Goal: Information Seeking & Learning: Learn about a topic

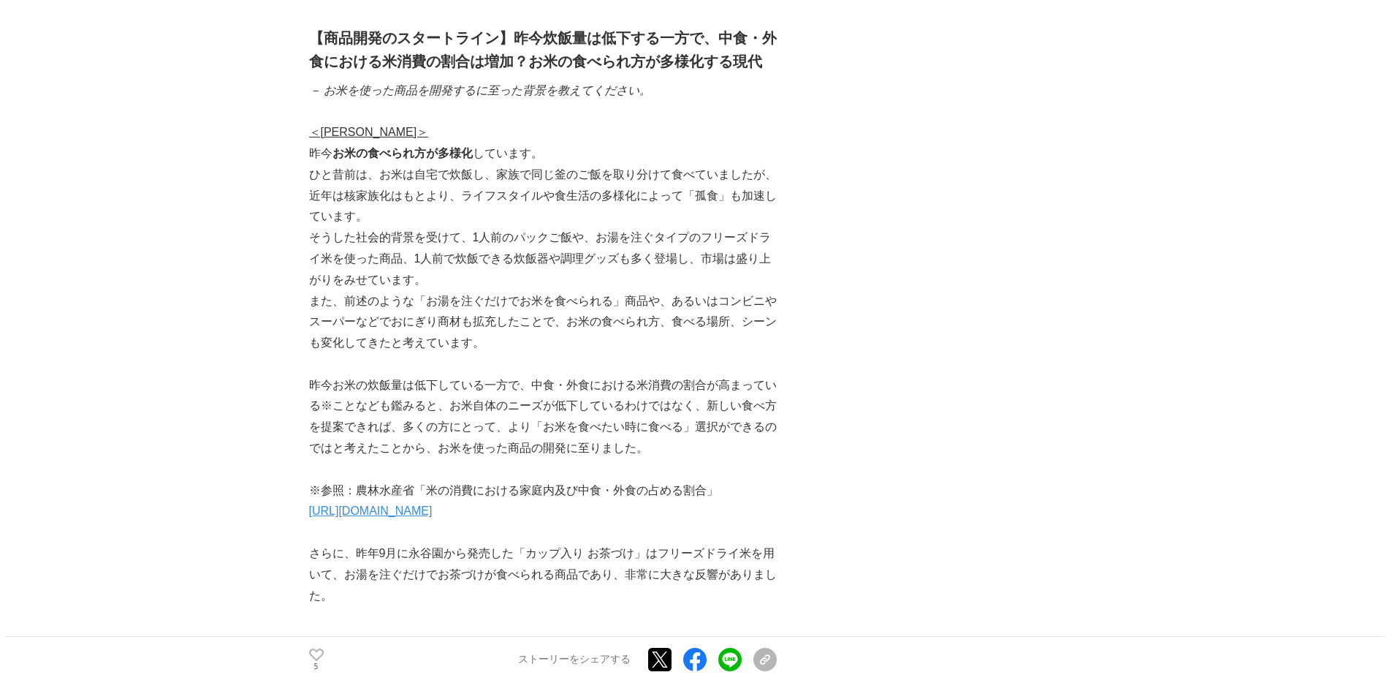
scroll to position [1229, 0]
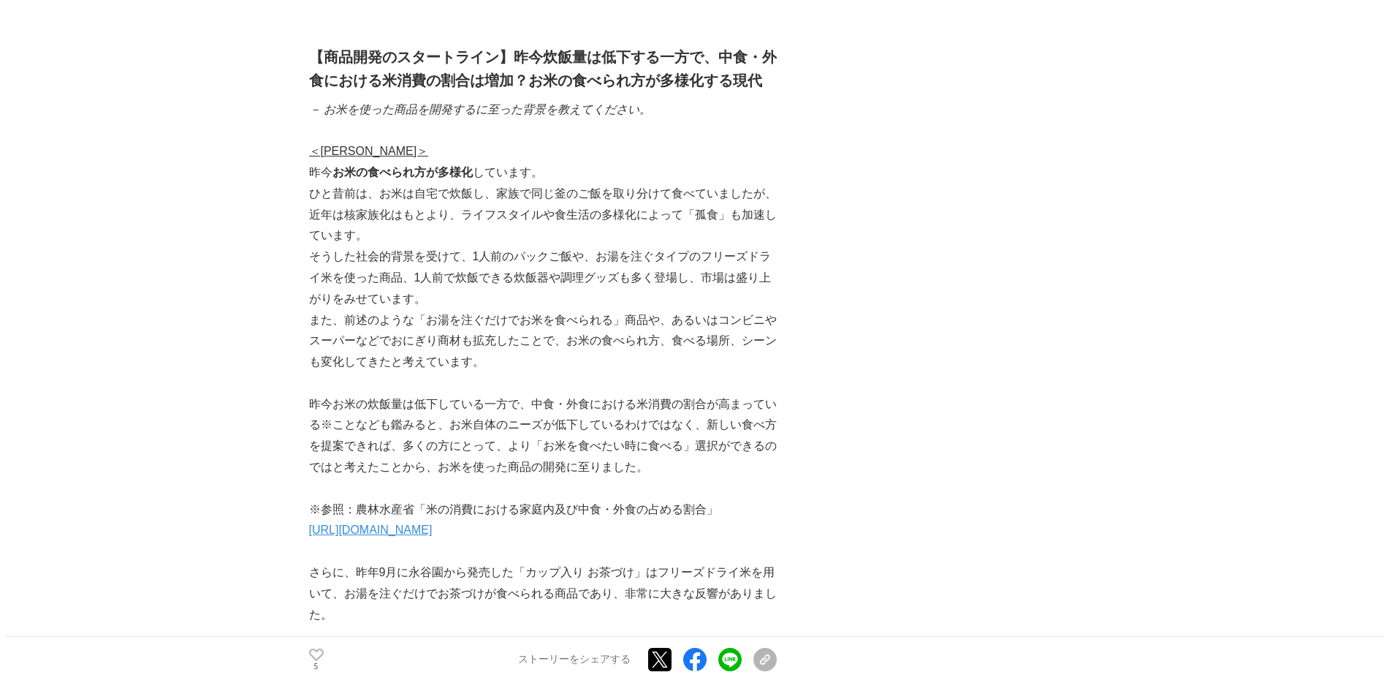
drag, startPoint x: 308, startPoint y: 379, endPoint x: 505, endPoint y: 384, distance: 196.6
click at [505, 394] on p "昨今お米の炊飯量は低下している一方で、中食・外食における米消費の割合が高まっている※ことなども鑑みると、お米自体のニーズが低下しているわけではなく、新しい食べ…" at bounding box center [543, 436] width 468 height 84
click at [333, 396] on p "昨今お米の炊飯量は低下している一方で、中食・外食における米消費の割合が高まっている※ことなども鑑みると、お米自体のニーズが低下しているわけではなく、新しい食べ…" at bounding box center [543, 436] width 468 height 84
copy p "お米の炊飯量は低下している一方で、中食・外食における米消費の割合が高まっている"
drag, startPoint x: 330, startPoint y: 383, endPoint x: 326, endPoint y: 398, distance: 15.1
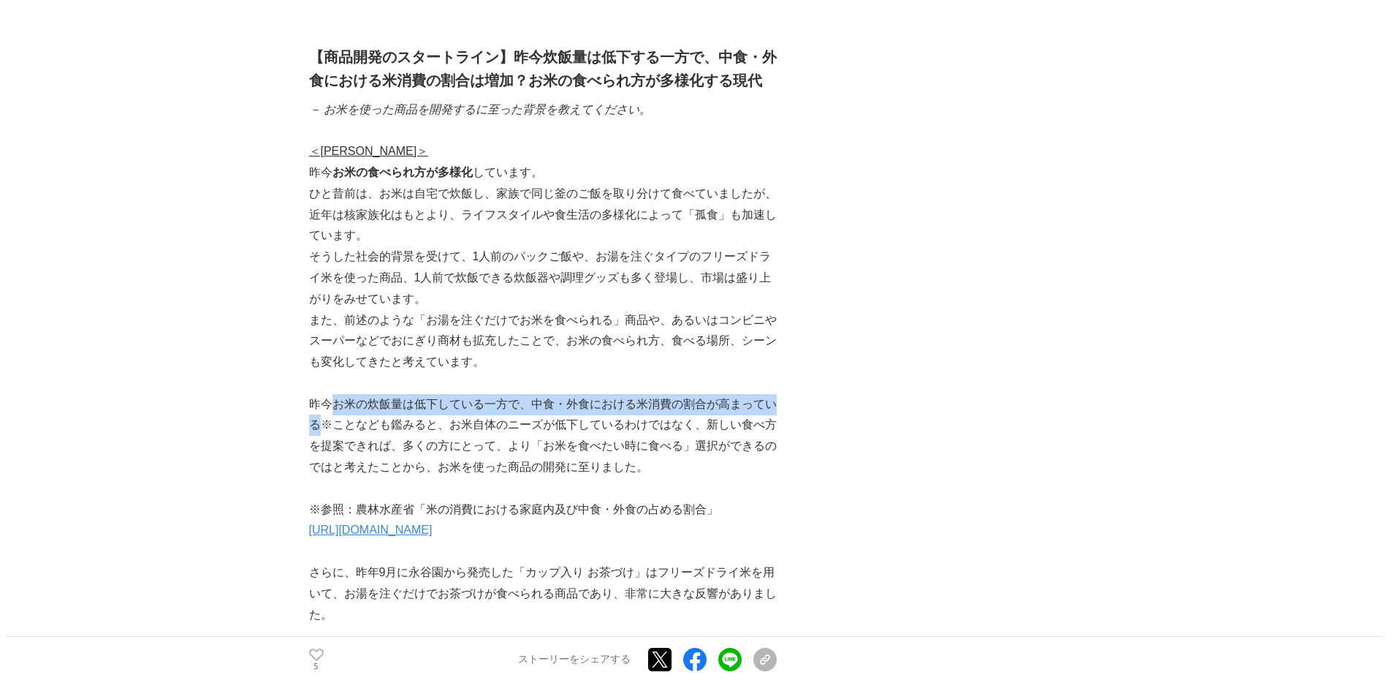
click at [326, 398] on p "昨今お米の炊飯量は低下している一方で、中食・外食における米消費の割合が高まっている※ことなども鑑みると、お米自体のニーズが低下しているわけではなく、新しい食べ…" at bounding box center [543, 436] width 468 height 84
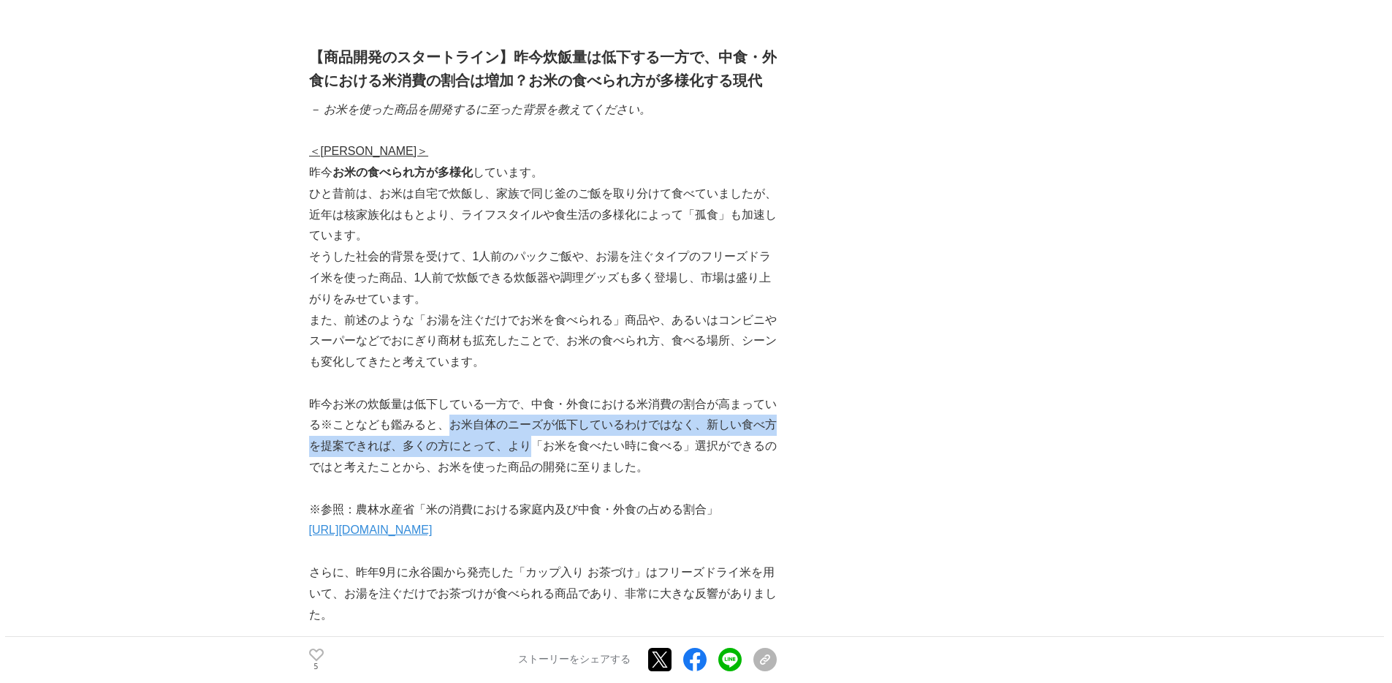
drag, startPoint x: 449, startPoint y: 406, endPoint x: 535, endPoint y: 431, distance: 89.0
click at [535, 431] on p "昨今お米の炊飯量は低下している一方で、中食・外食における米消費の割合が高まっている※ことなども鑑みると、お米自体のニーズが低下しているわけではなく、新しい食べ…" at bounding box center [543, 436] width 468 height 84
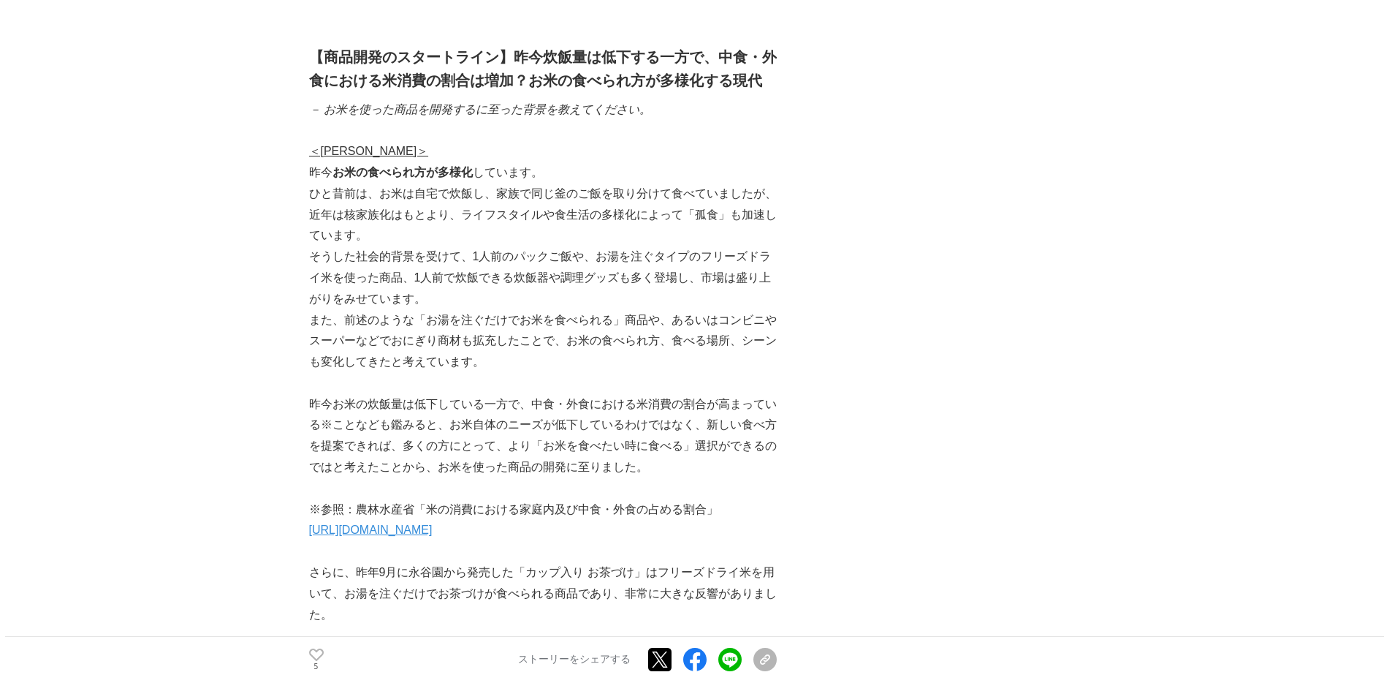
click at [454, 430] on p "昨今お米の炊飯量は低下している一方で、中食・外食における米消費の割合が高まっている※ことなども鑑みると、お米自体のニーズが低下しているわけではなく、新しい食べ…" at bounding box center [543, 436] width 468 height 84
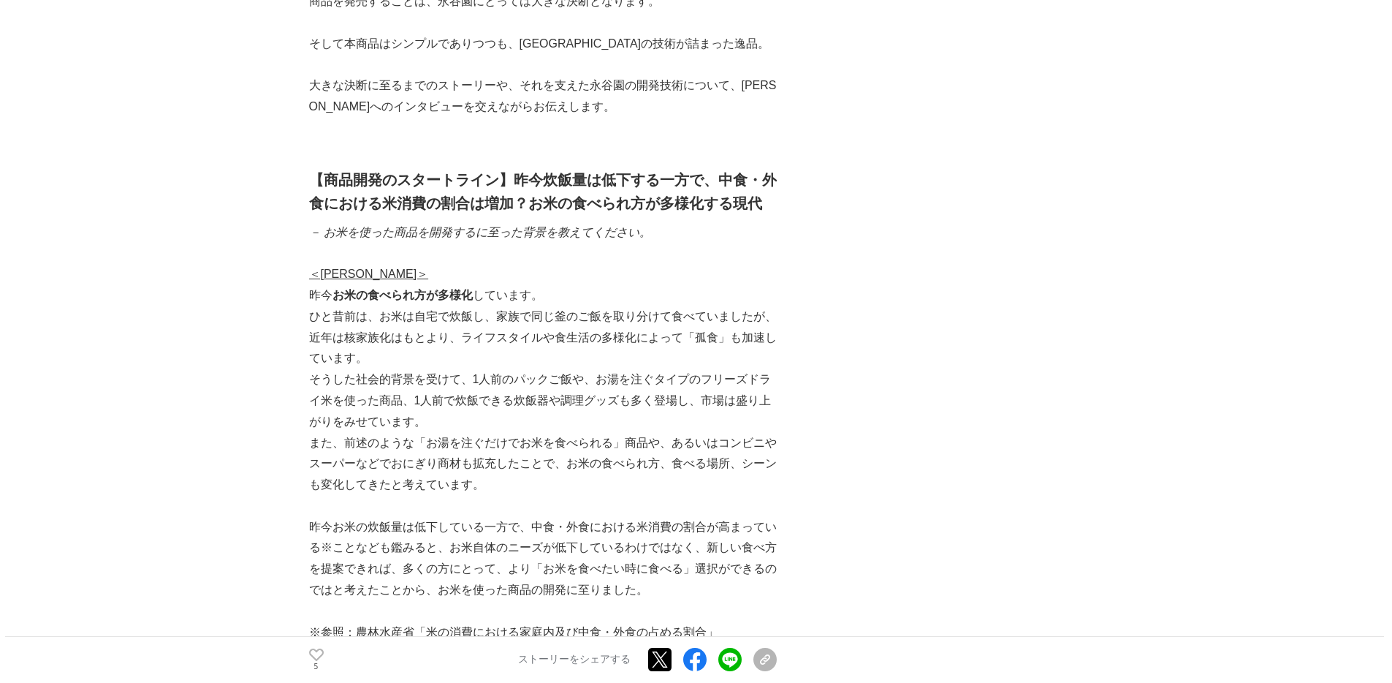
scroll to position [1204, 0]
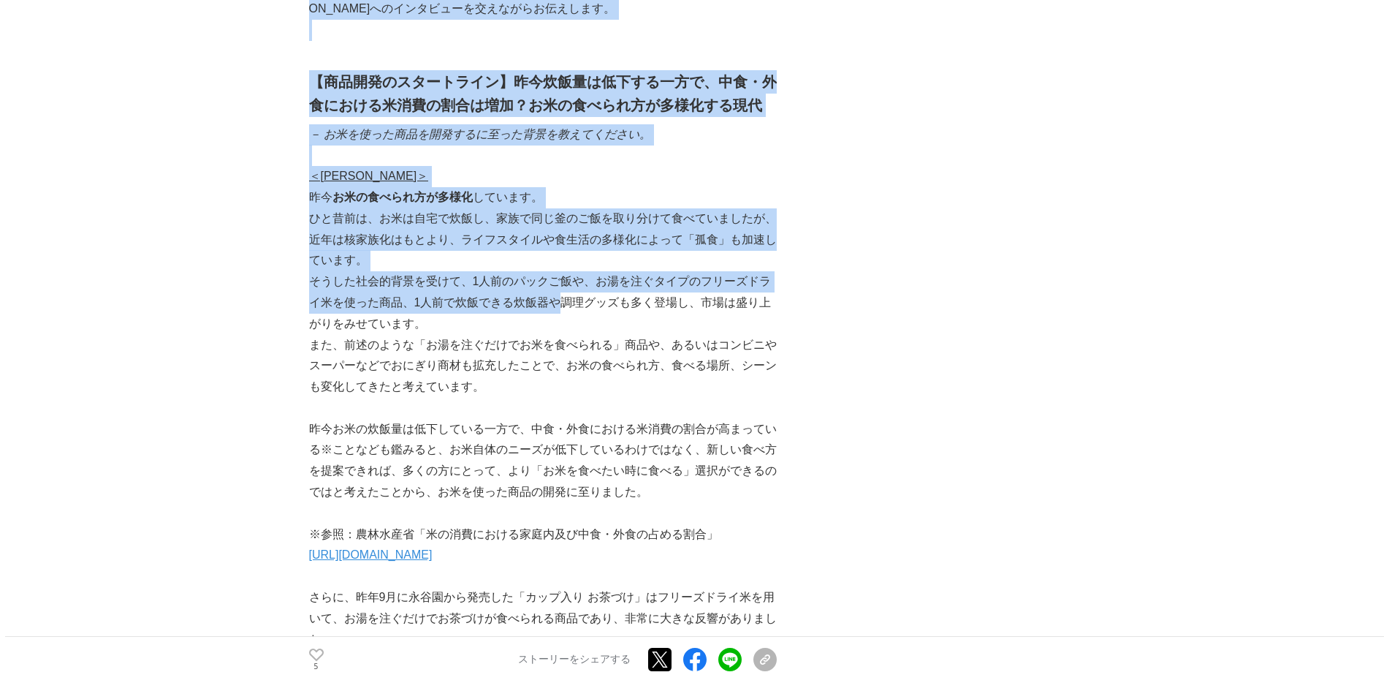
drag, startPoint x: 305, startPoint y: 170, endPoint x: 556, endPoint y: 272, distance: 270.5
click at [553, 271] on p "そうした社会的背景を受けて、1人前のパックご飯や、お湯を注ぐタイプのフリーズドライ米を使った商品、1人前で炊飯できる炊飯器や調理グッズも多く登場し、市場は盛り…" at bounding box center [543, 302] width 468 height 63
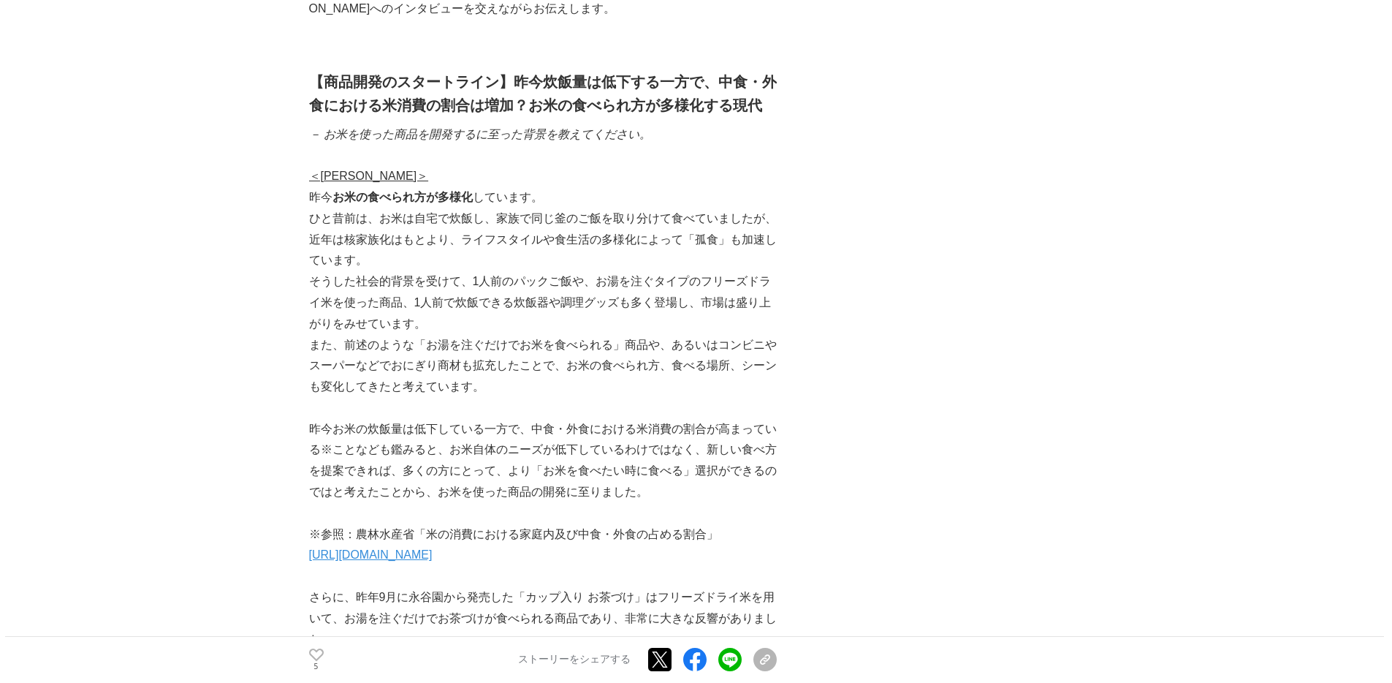
drag, startPoint x: 308, startPoint y: 174, endPoint x: 461, endPoint y: 236, distance: 164.9
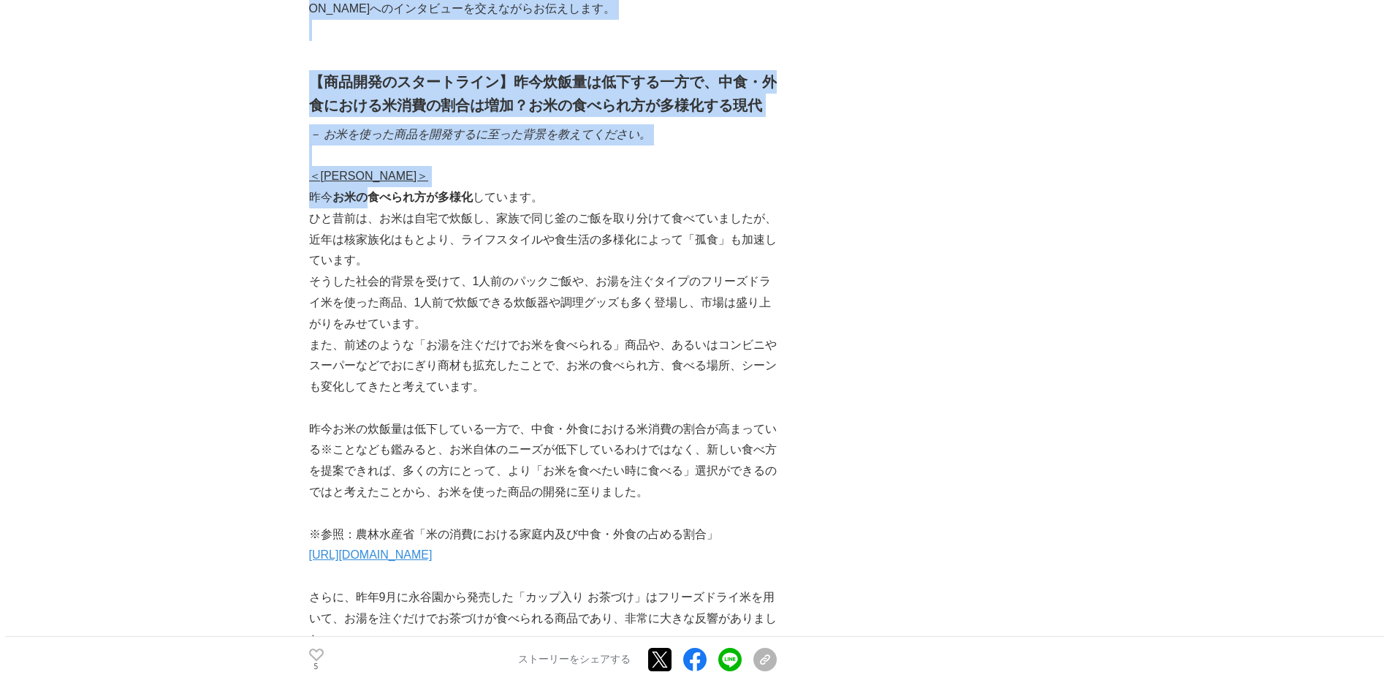
drag, startPoint x: 306, startPoint y: 172, endPoint x: 373, endPoint y: 176, distance: 66.6
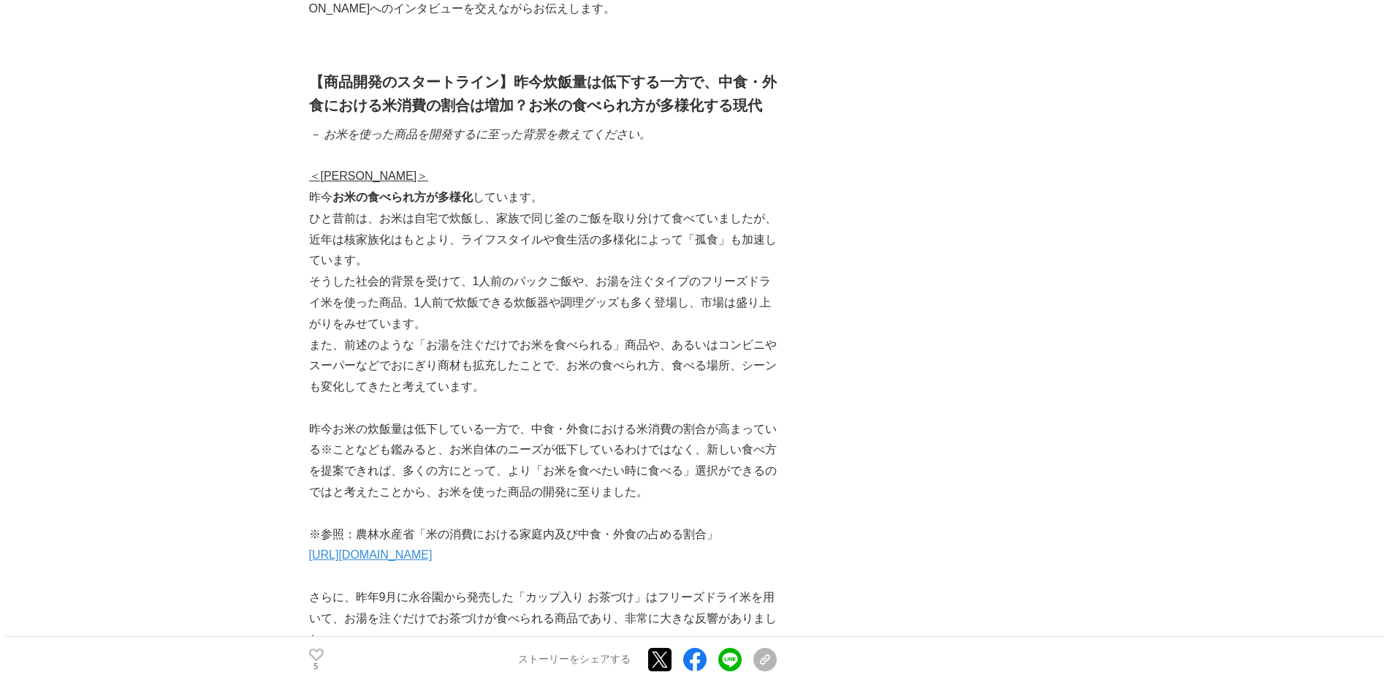
drag, startPoint x: 373, startPoint y: 177, endPoint x: 365, endPoint y: 175, distance: 8.3
click at [373, 191] on strong "お米の食べられ方が多様化" at bounding box center [403, 197] width 140 height 12
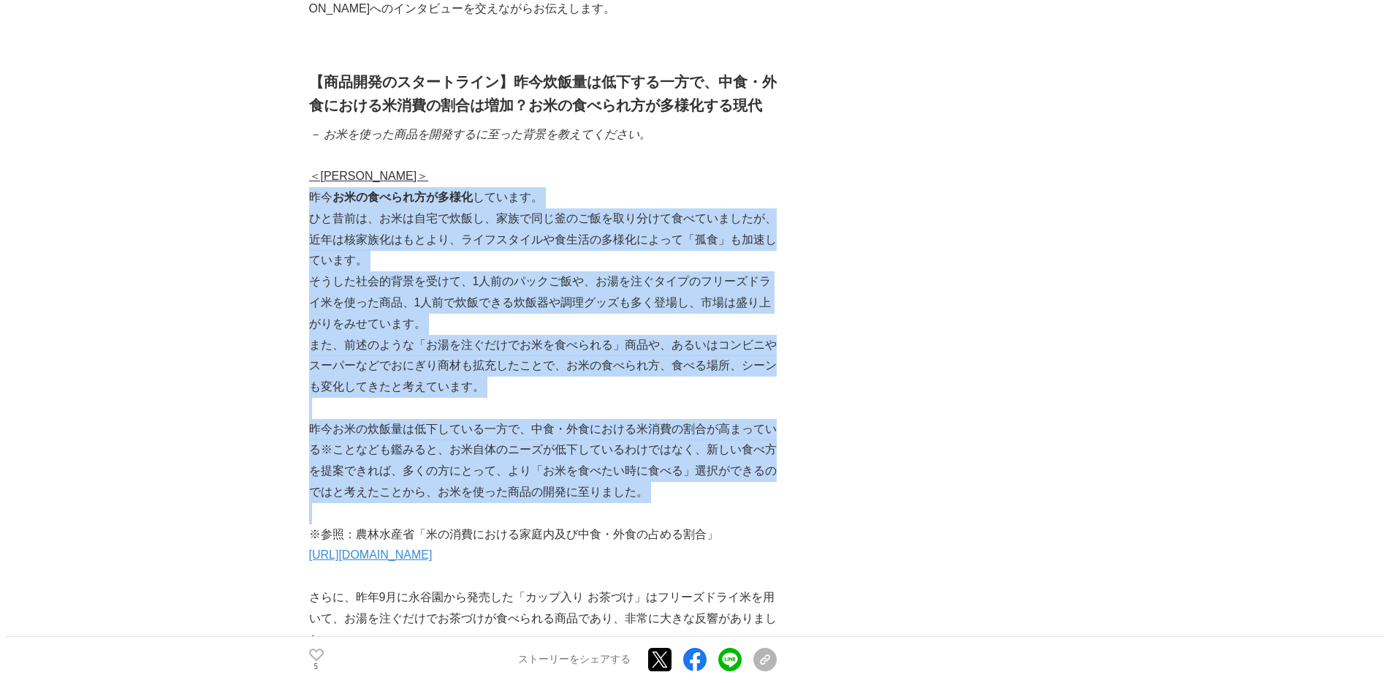
copy div "lo ipsumdolorsi ametc。 adipi、elitseddo、eiusmodtemporincididunt、utlaboreetdo、mag…"
drag, startPoint x: 310, startPoint y: 175, endPoint x: 764, endPoint y: 495, distance: 555.4
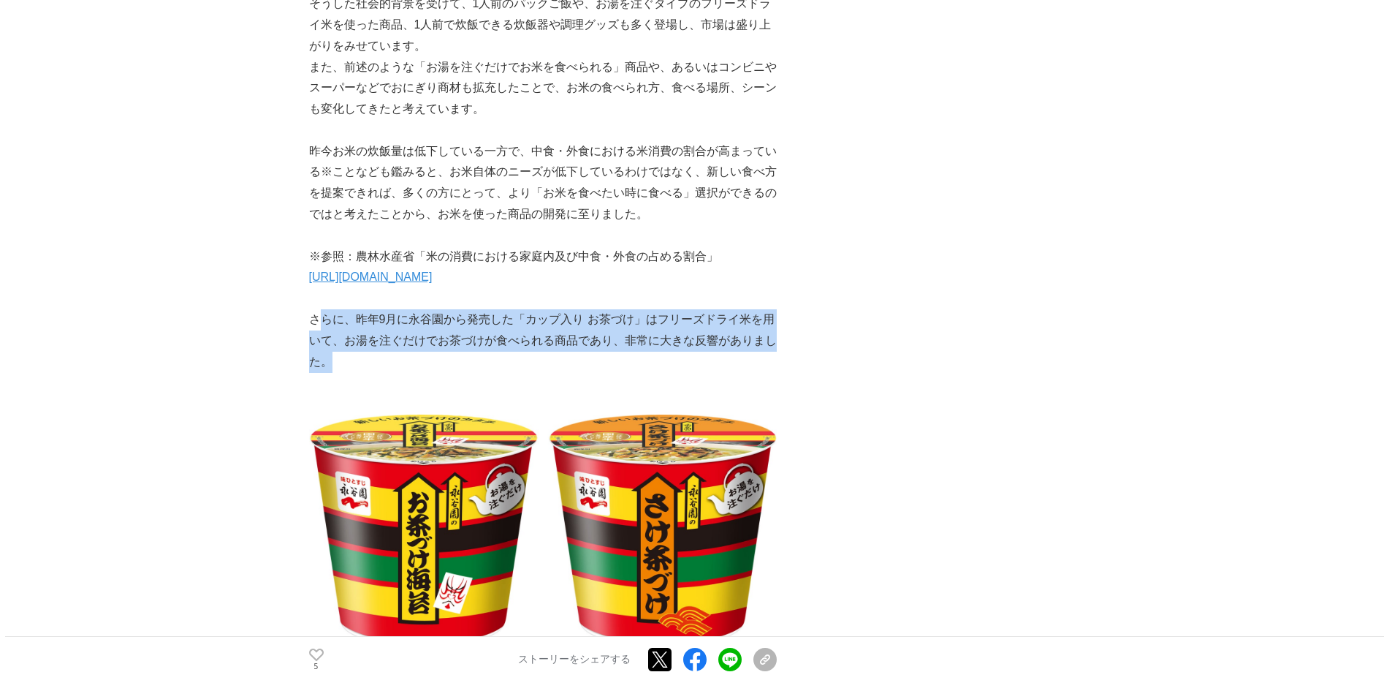
drag, startPoint x: 325, startPoint y: 314, endPoint x: 405, endPoint y: 354, distance: 88.9
click at [405, 354] on p "さらに、昨年9月に永谷園から発売した「カップ入り お茶づけ」はフリーズドライ米を用いて、お湯を注ぐだけでお茶づけが食べられる商品であり、非常に大きな反響があり…" at bounding box center [543, 340] width 468 height 63
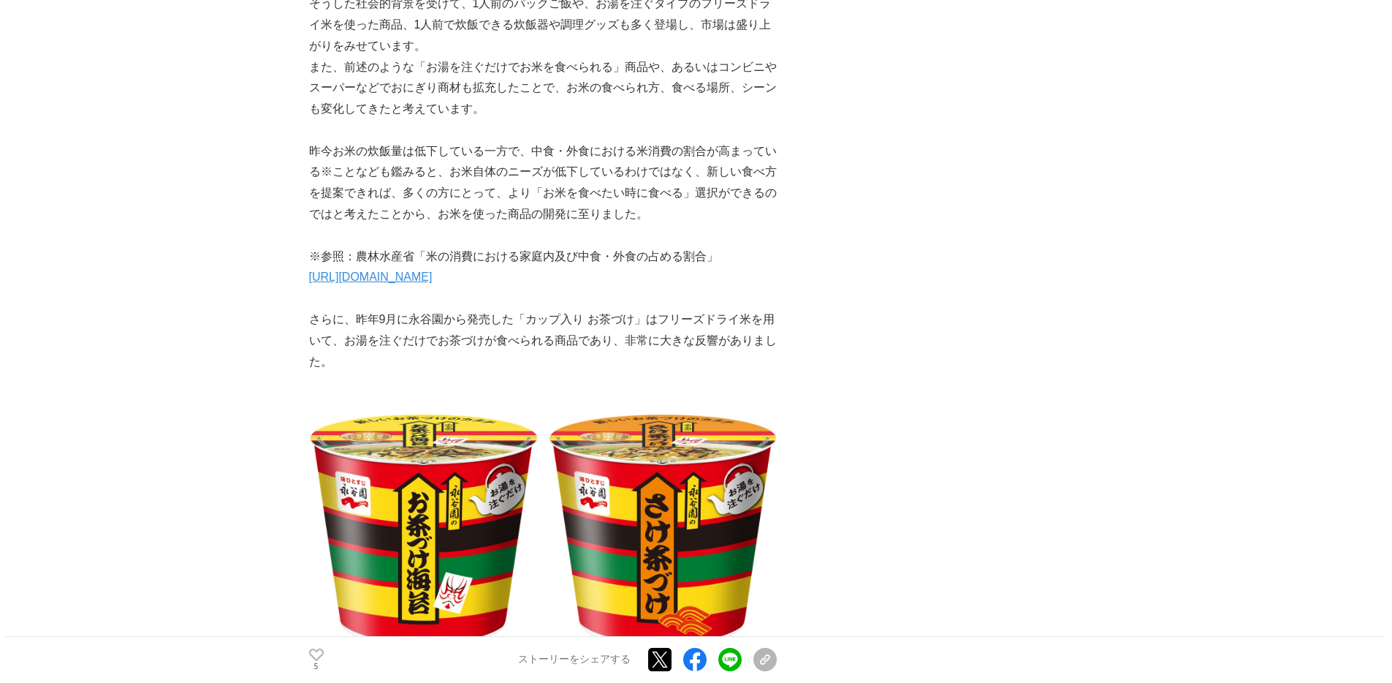
click at [316, 322] on p "さらに、昨年9月に永谷園から発売した「カップ入り お茶づけ」はフリーズドライ米を用いて、お湯を注ぐだけでお茶づけが食べられる商品であり、非常に大きな反響があり…" at bounding box center [543, 340] width 468 height 63
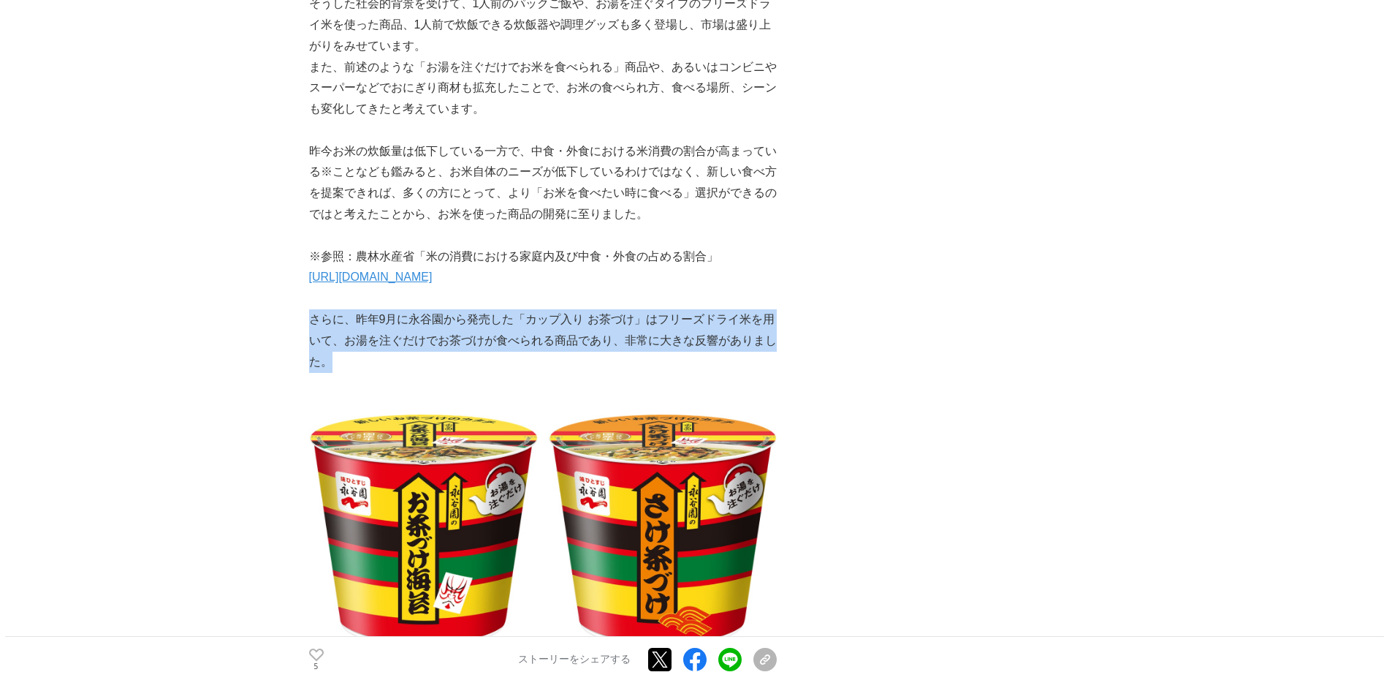
copy p "さらに、昨年9月に永谷園から発売した「カップ入り お茶づけ」はフリーズドライ米を用いて、お湯を注ぐだけでお茶づけが食べられる商品であり、非常に大きな反響があり…"
drag, startPoint x: 311, startPoint y: 316, endPoint x: 337, endPoint y: 355, distance: 47.0
click at [337, 355] on p "さらに、昨年9月に永谷園から発売した「カップ入り お茶づけ」はフリーズドライ米を用いて、お湯を注ぐだけでお茶づけが食べられる商品であり、非常に大きな反響があり…" at bounding box center [543, 340] width 468 height 63
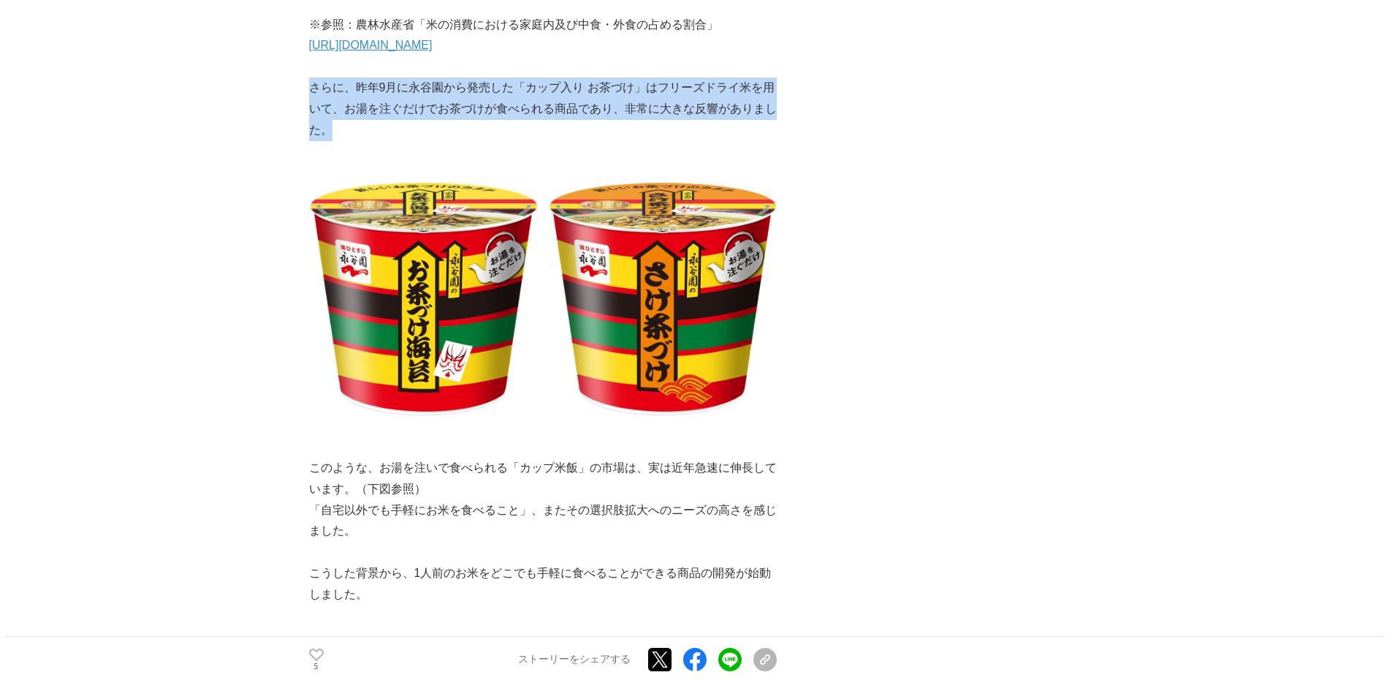
scroll to position [1801, 0]
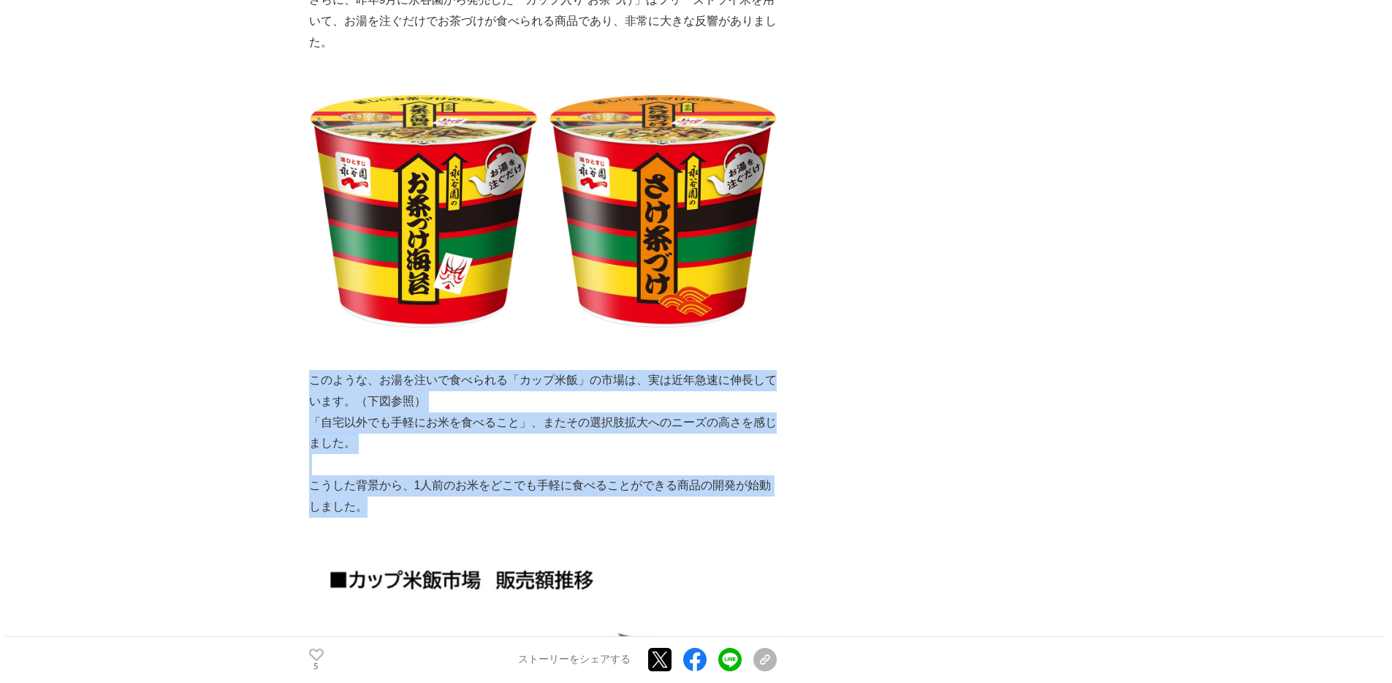
copy div "このような、お湯を注いで食べられる「カップ米飯」の市場は、実は近年急速に伸長しています。（下図参照） 「自宅以外でも手軽にお米を食べること」、またその選択肢拡…"
drag, startPoint x: 309, startPoint y: 378, endPoint x: 420, endPoint y: 501, distance: 165.6
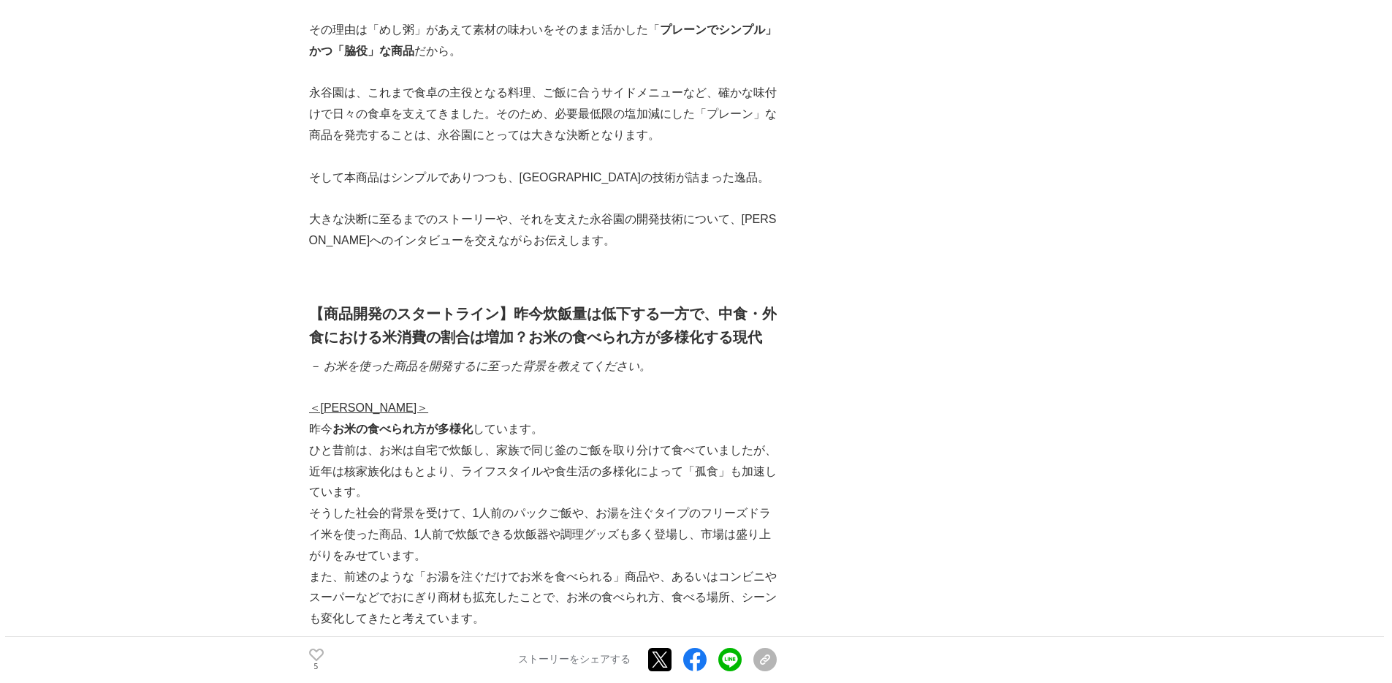
scroll to position [982, 0]
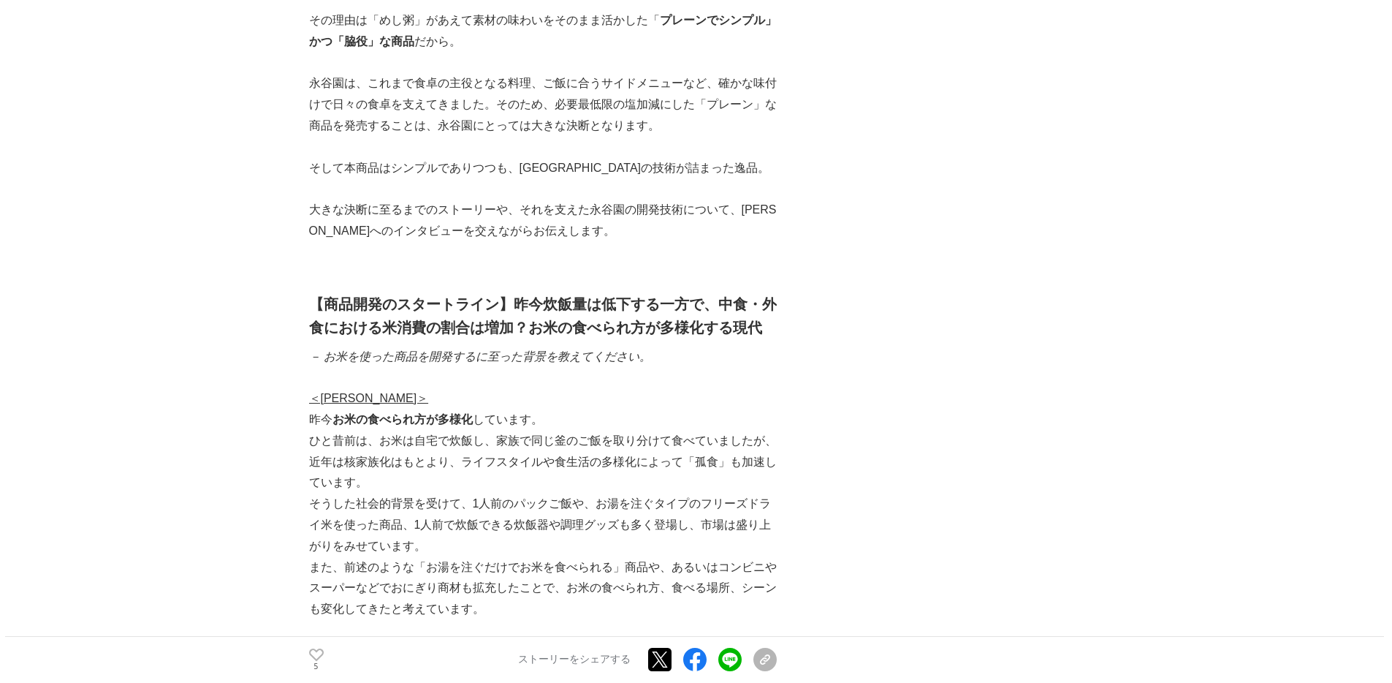
click at [384, 496] on p "そうした社会的背景を受けて、1人前のパックご飯や、お湯を注ぐタイプのフリーズドライ米を使った商品、1人前で炊飯できる炊飯器や調理グッズも多く登場し、市場は盛り…" at bounding box center [543, 524] width 468 height 63
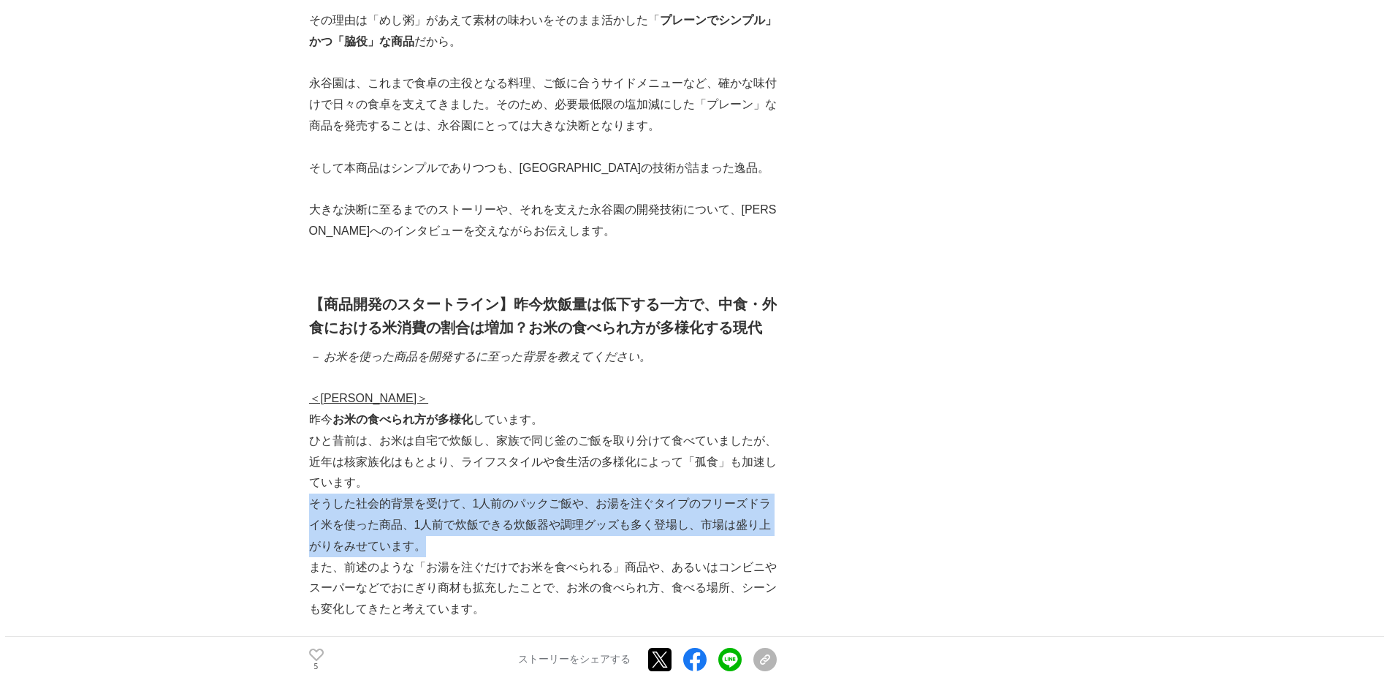
drag, startPoint x: 311, startPoint y: 487, endPoint x: 457, endPoint y: 519, distance: 149.5
click at [457, 519] on p "そうした社会的背景を受けて、1人前のパックご飯や、お湯を注ぐタイプのフリーズドライ米を使った商品、1人前で炊飯できる炊飯器や調理グッズも多く登場し、市場は盛り…" at bounding box center [543, 524] width 468 height 63
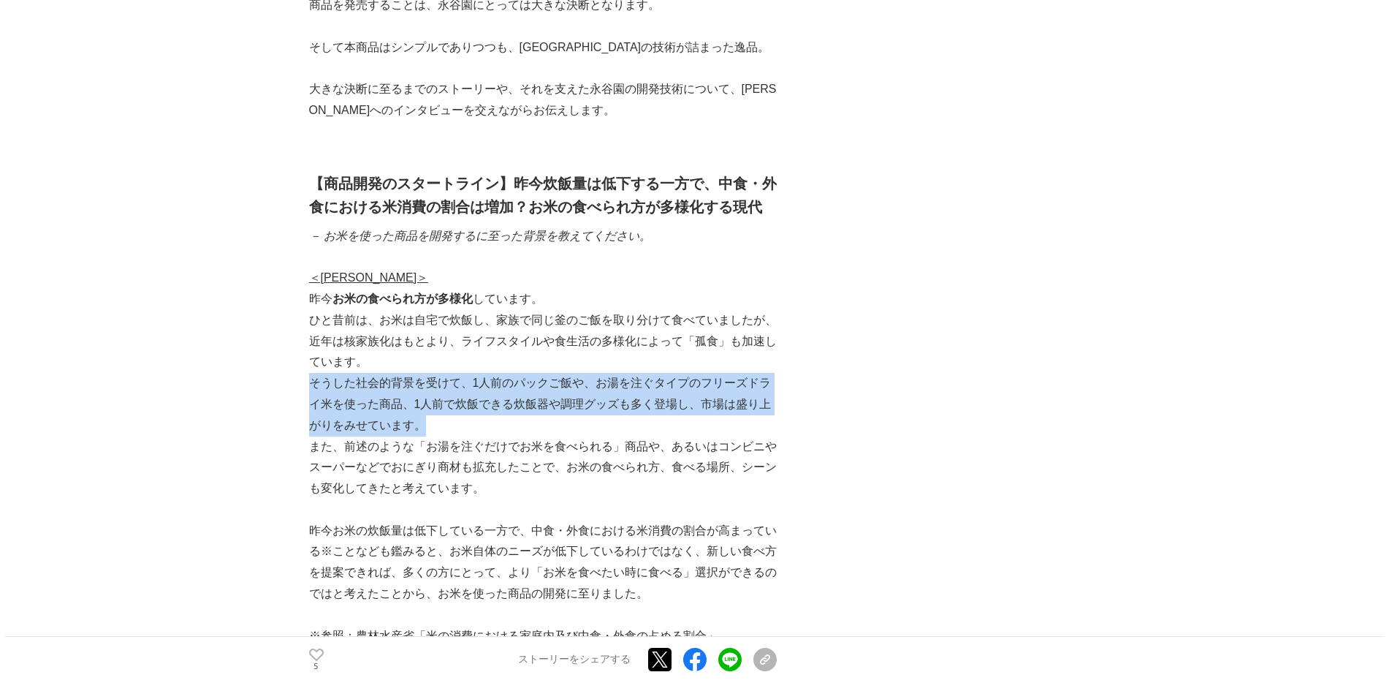
scroll to position [1112, 0]
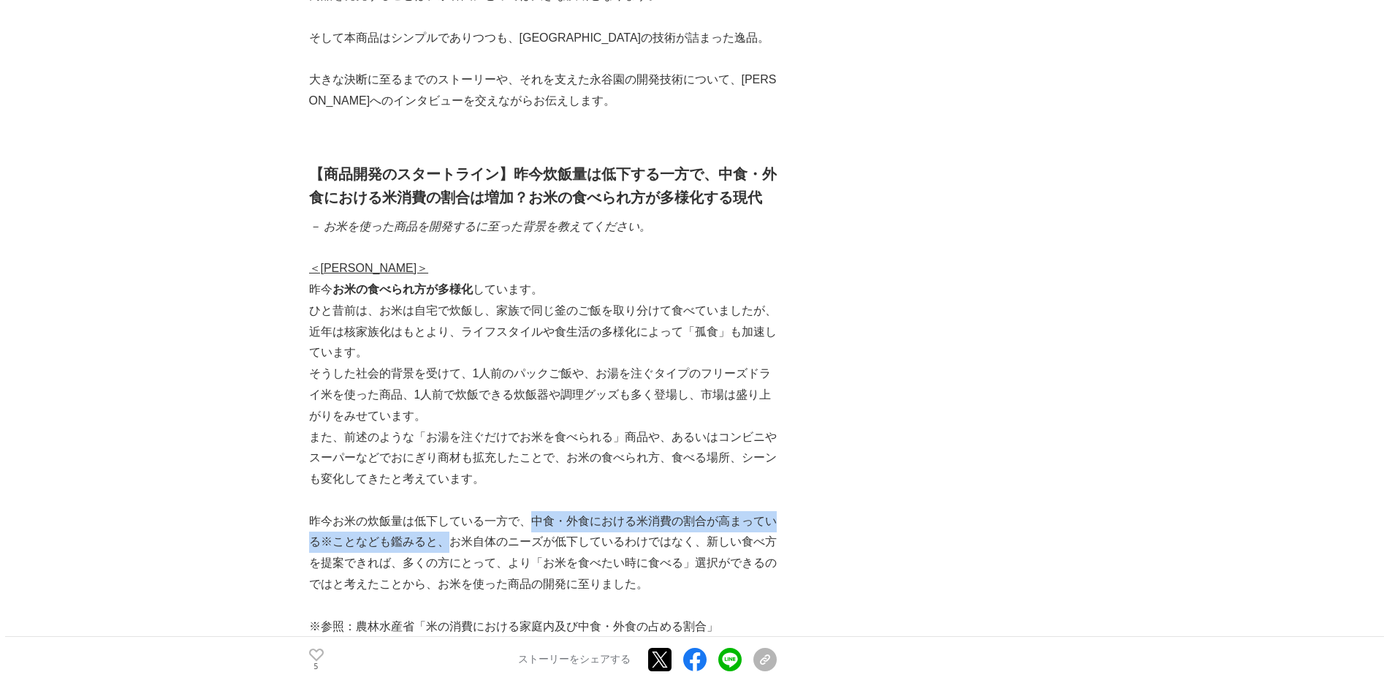
copy p "中食・外食における米消費の割合が高まっている※ことなども鑑みると、"
drag, startPoint x: 529, startPoint y: 495, endPoint x: 443, endPoint y: 517, distance: 89.0
click at [443, 517] on p "昨今お米の炊飯量は低下している一方で、中食・外食における米消費の割合が高まっている※ことなども鑑みると、お米自体のニーズが低下しているわけではなく、新しい食べ…" at bounding box center [543, 553] width 468 height 84
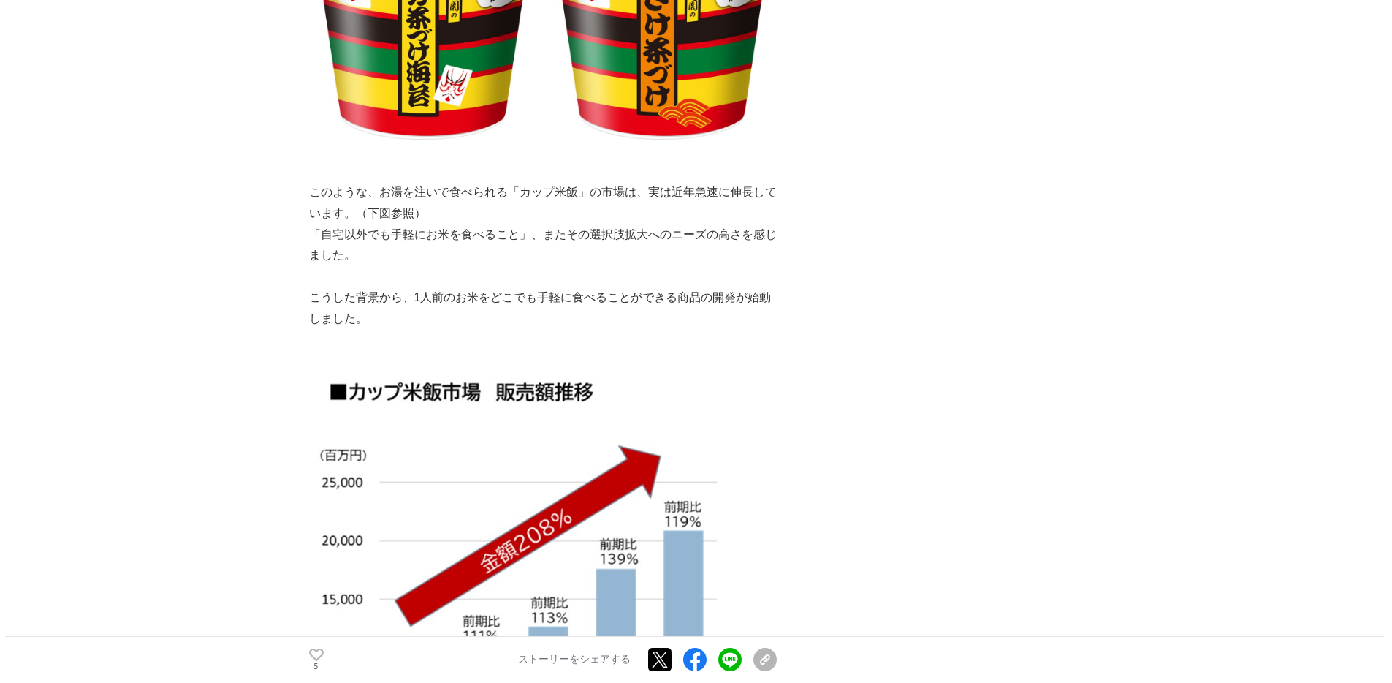
scroll to position [1906, 0]
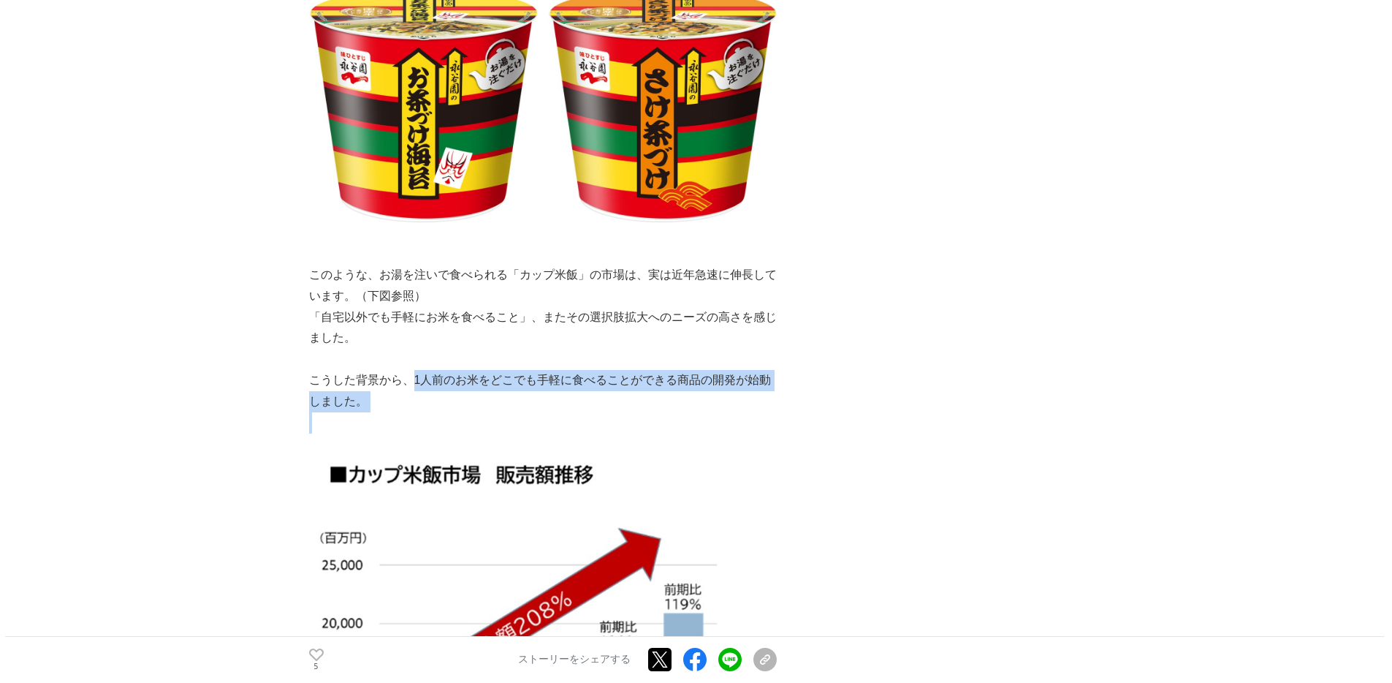
copy p "1人前のお米をどこでも手軽に食べることができる商品の開発が始動しました。"
drag, startPoint x: 412, startPoint y: 377, endPoint x: 732, endPoint y: 411, distance: 321.2
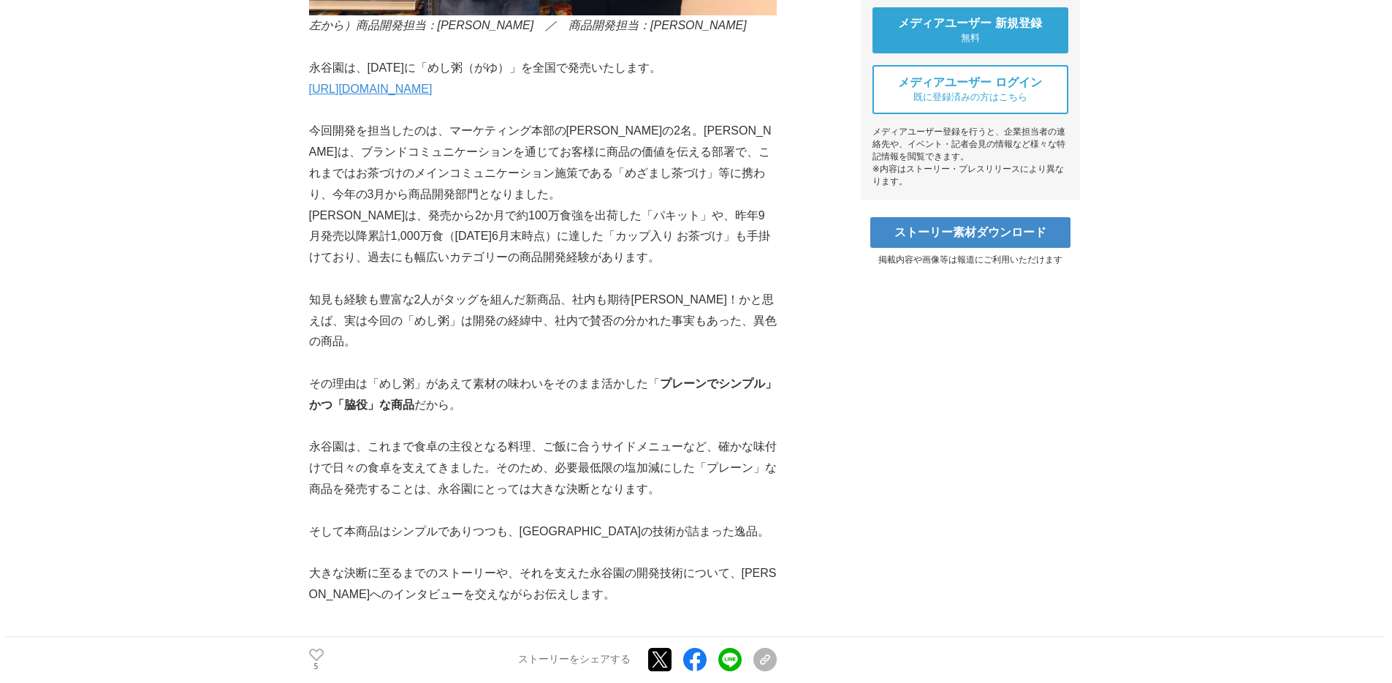
scroll to position [550, 0]
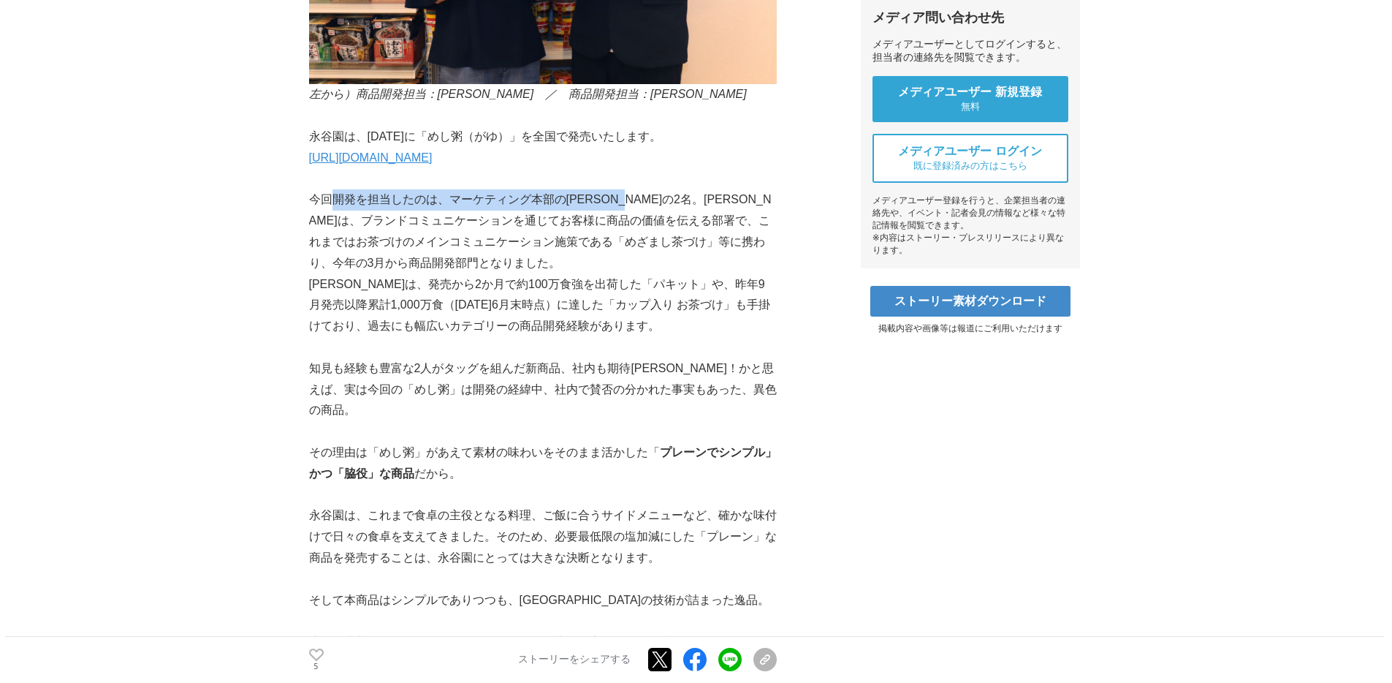
copy p "開発を担当したのは、マーケティング本部の[PERSON_NAME]の2名"
drag, startPoint x: 335, startPoint y: 196, endPoint x: 656, endPoint y: 201, distance: 321.6
click at [656, 201] on p "今回開発を担当したのは、マーケティング本部の[PERSON_NAME]の2名。[PERSON_NAME]は、ブランドコミュニケーションを通じてお客様に商品の価…" at bounding box center [543, 231] width 468 height 84
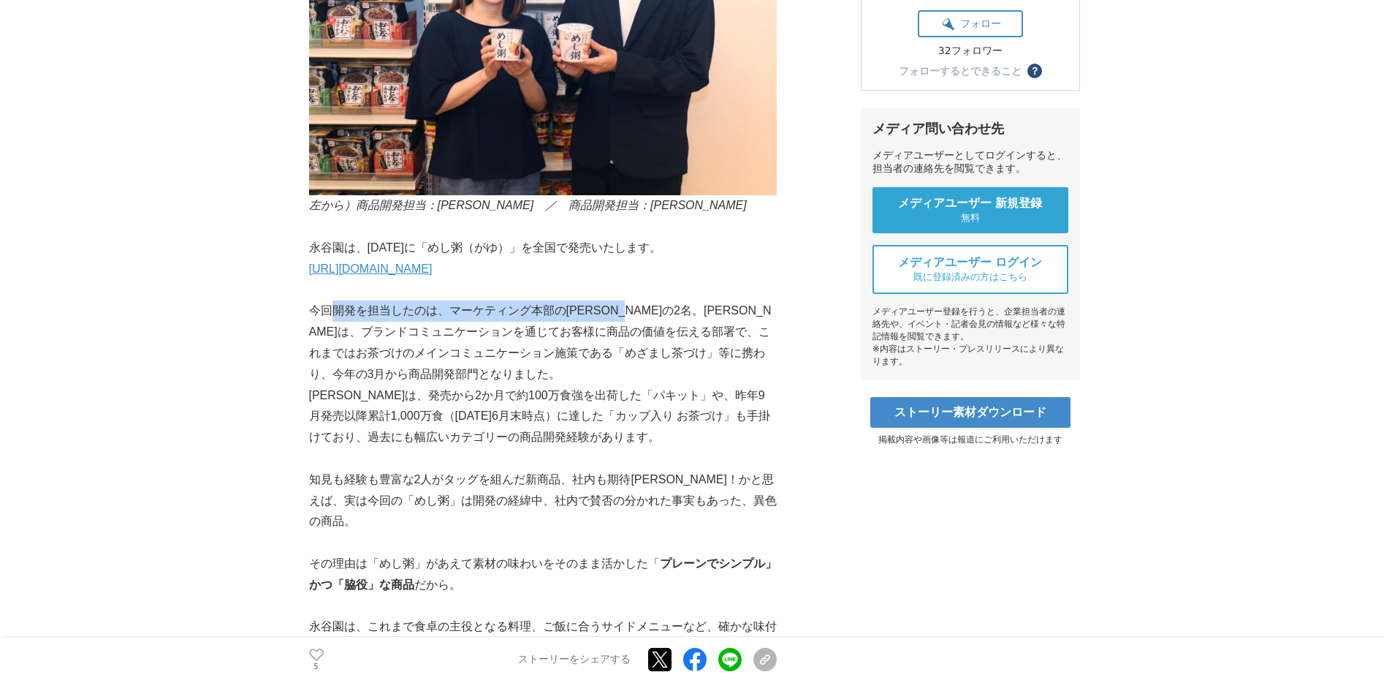
scroll to position [448, 0]
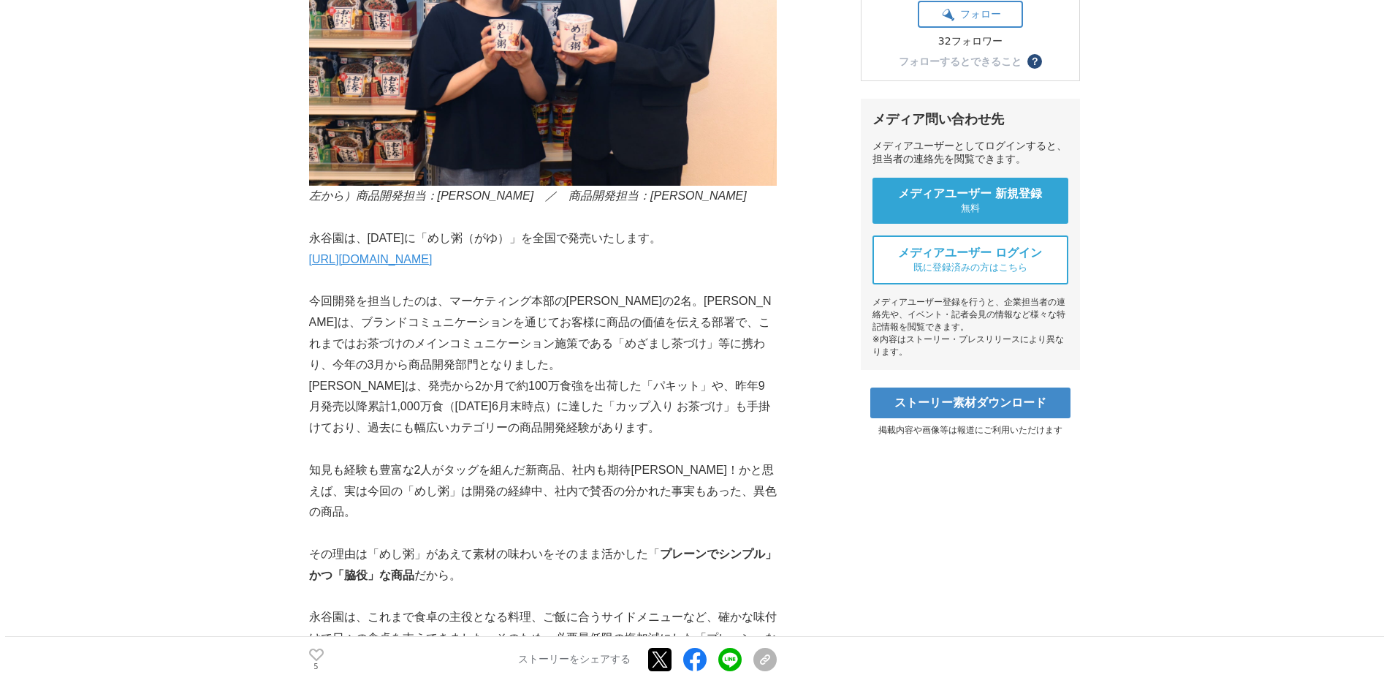
click at [314, 470] on p "知見も経験も豊富な2人がタッグを組んだ新商品、社内も期待[PERSON_NAME]！かと思えば、実は今回の「めし粥」は開発の経緯中、社内で賛否の分かれた事実も…" at bounding box center [543, 491] width 468 height 63
copy p "知見も経験も豊富な"
drag, startPoint x: 311, startPoint y: 469, endPoint x: 413, endPoint y: 467, distance: 102.3
click at [413, 467] on p "知見も経験も豊富な2人がタッグを組んだ新商品、社内も期待[PERSON_NAME]！かと思えば、実は今回の「めし粥」は開発の経緯中、社内で賛否の分かれた事実も…" at bounding box center [543, 491] width 468 height 63
click at [500, 523] on p at bounding box center [543, 533] width 468 height 21
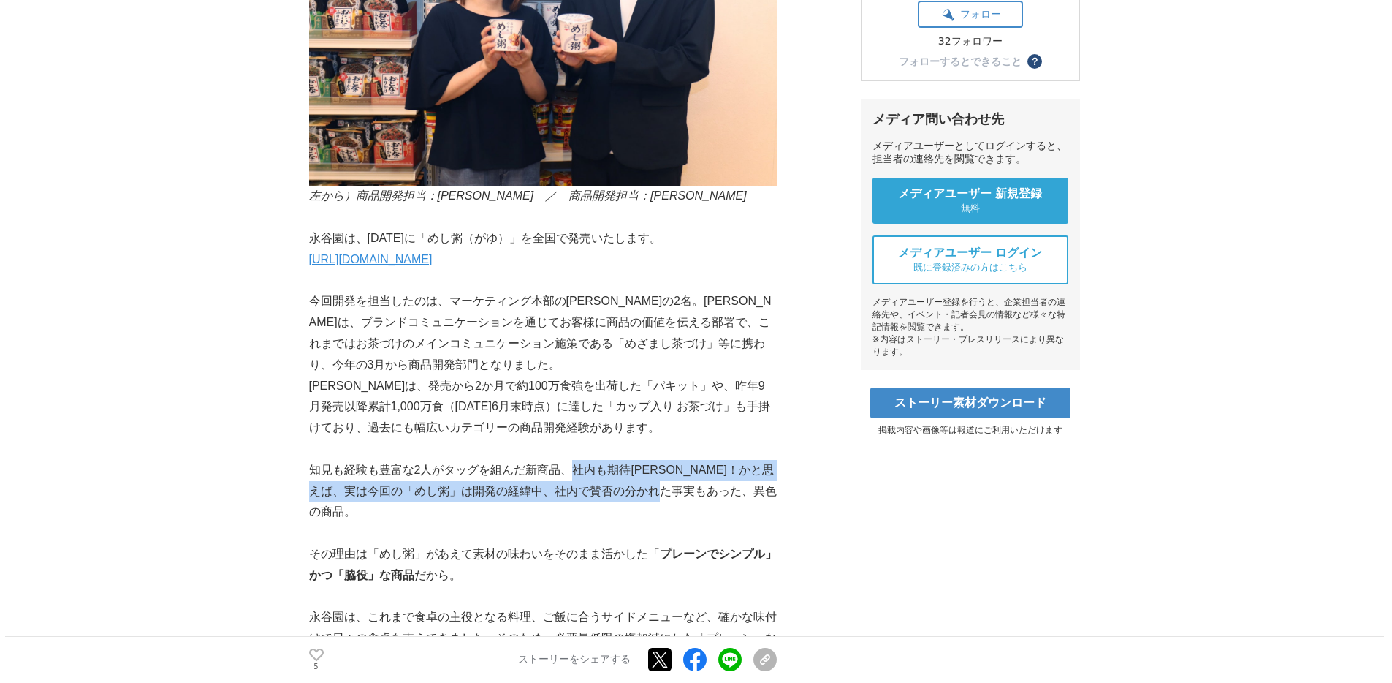
copy p "社内も期待[PERSON_NAME]！かと思えば、実は今回の「めし粥」は開発の経緯中、社内で賛否の分かれた事実もあった、異色の"
drag, startPoint x: 577, startPoint y: 467, endPoint x: 721, endPoint y: 491, distance: 146.7
click at [721, 491] on p "知見も経験も豊富な2人がタッグを組んだ新商品、社内も期待[PERSON_NAME]！かと思えば、実は今回の「めし粥」は開発の経緯中、社内で賛否の分かれた事実も…" at bounding box center [543, 491] width 468 height 63
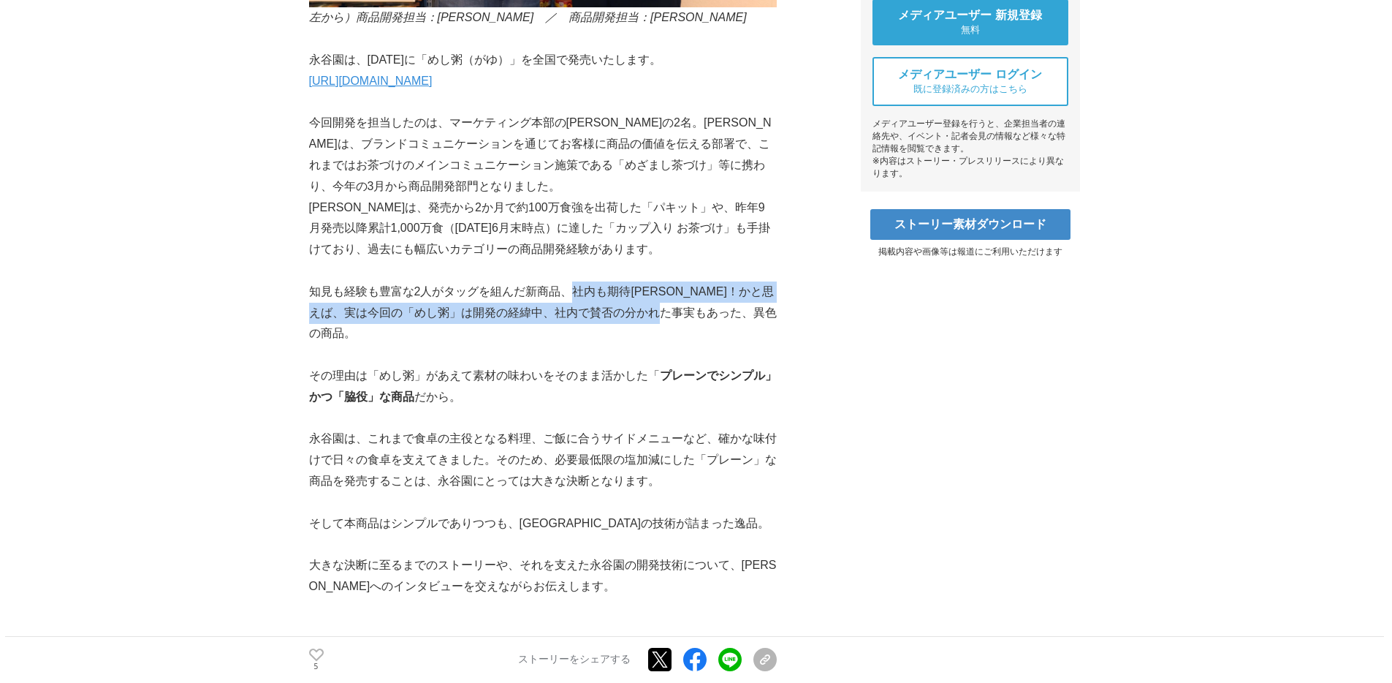
scroll to position [726, 0]
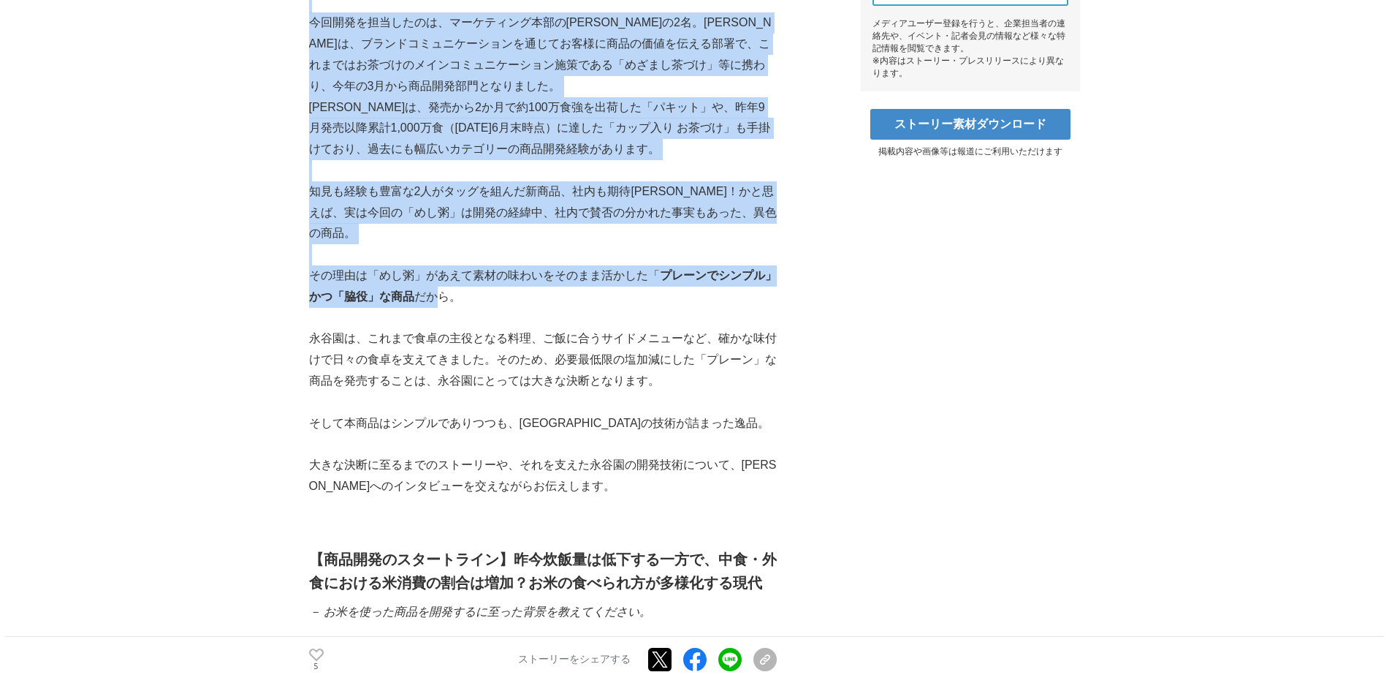
drag, startPoint x: 308, startPoint y: 248, endPoint x: 438, endPoint y: 272, distance: 132.3
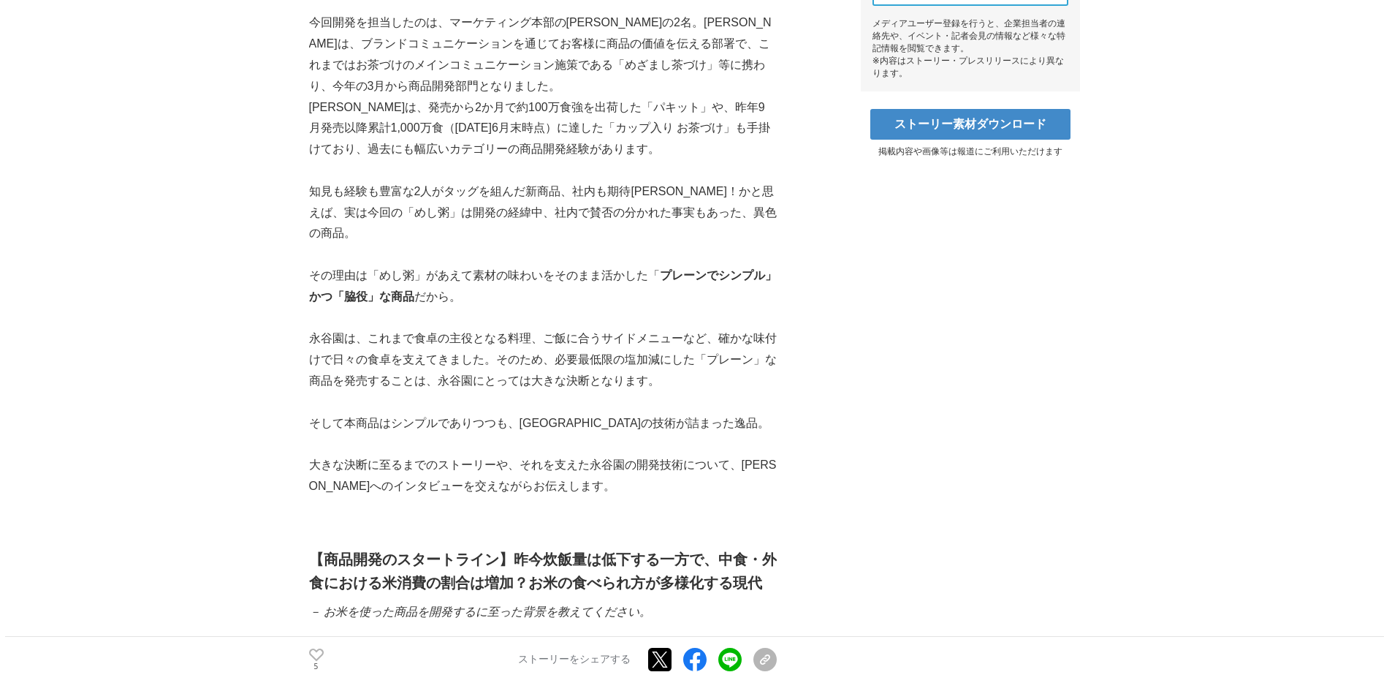
click at [455, 278] on p "その理由は「めし粥」があえて素材の味わいをそのまま活かした「 プレーンでシンプル」かつ「脇役」な商品 だから。" at bounding box center [543, 286] width 468 height 42
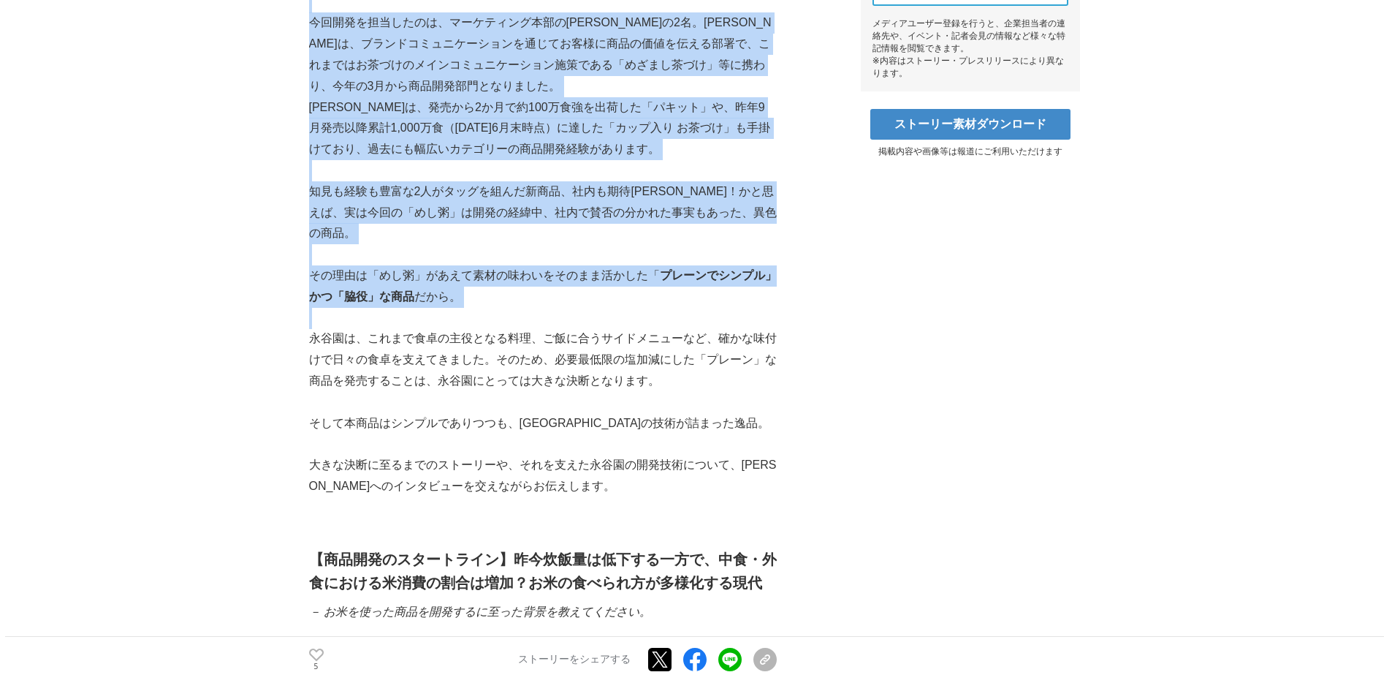
drag, startPoint x: 307, startPoint y: 252, endPoint x: 511, endPoint y: 289, distance: 207.2
click at [511, 308] on p at bounding box center [543, 318] width 468 height 21
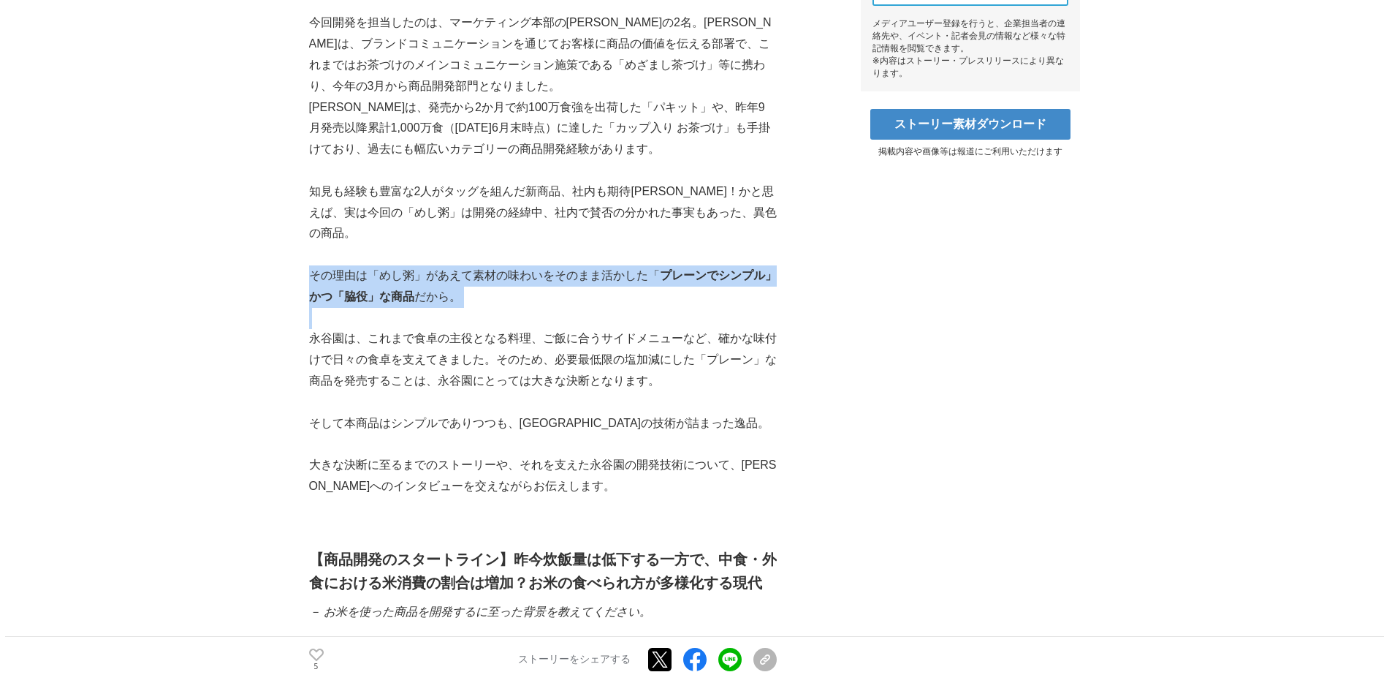
drag, startPoint x: 314, startPoint y: 254, endPoint x: 548, endPoint y: 286, distance: 236.8
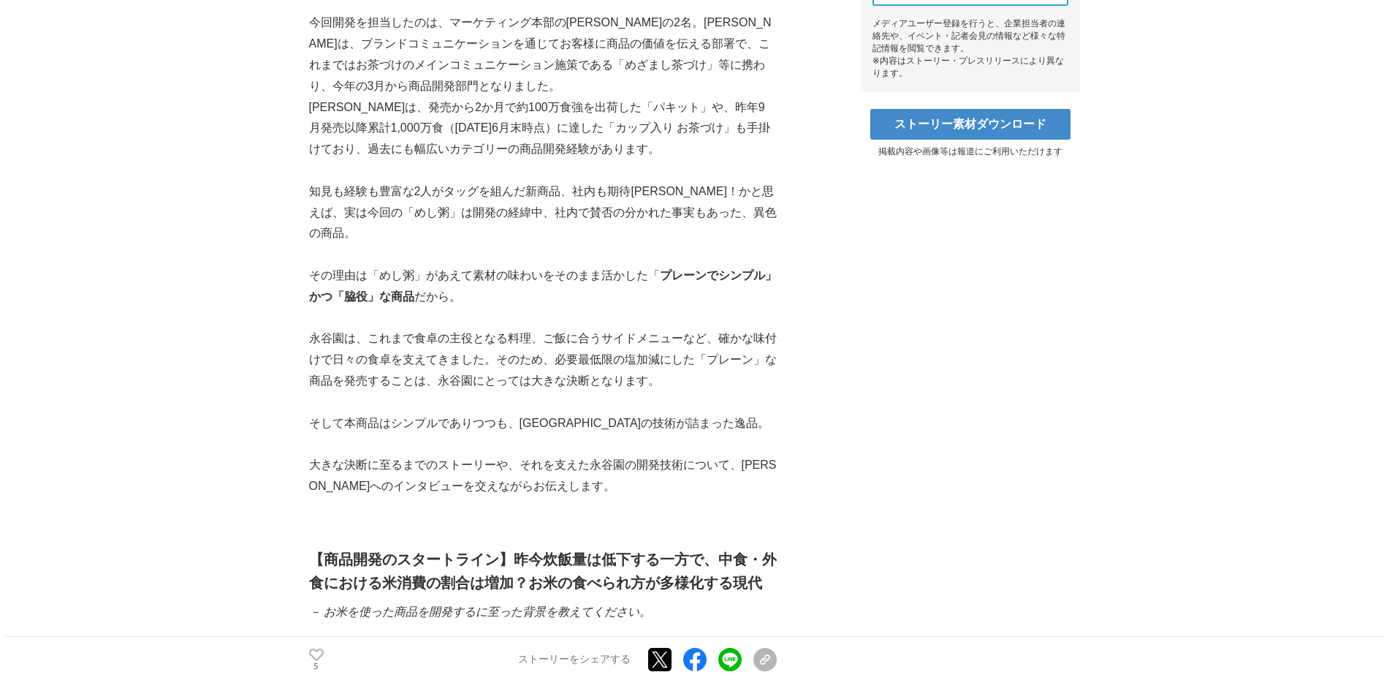
drag, startPoint x: 308, startPoint y: 318, endPoint x: 684, endPoint y: 376, distance: 380.2
click at [365, 330] on p "永谷園は、これまで食卓の主役となる料理、ご飯に合うサイドメニューなど、確かな味付けで日々の食卓を支えてきました。そのため、必要最低限の塩加減にした「プレーン」…" at bounding box center [543, 359] width 468 height 63
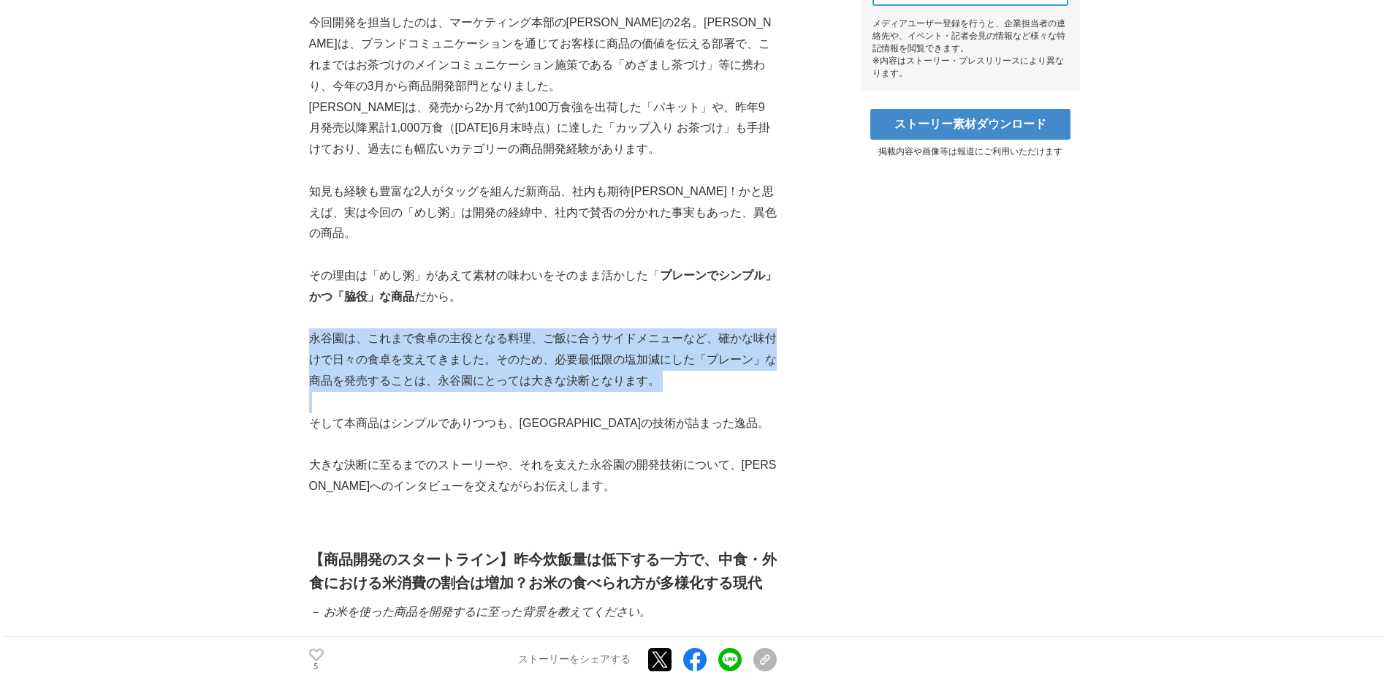
copy p "永谷園は、これまで食卓の主役となる料理、ご飯に合うサイドメニューなど、確かな味付けで日々の食卓を支えてきました。そのため、必要最低限の塩加減にした「プレーン」…"
drag, startPoint x: 308, startPoint y: 316, endPoint x: 713, endPoint y: 381, distance: 410.1
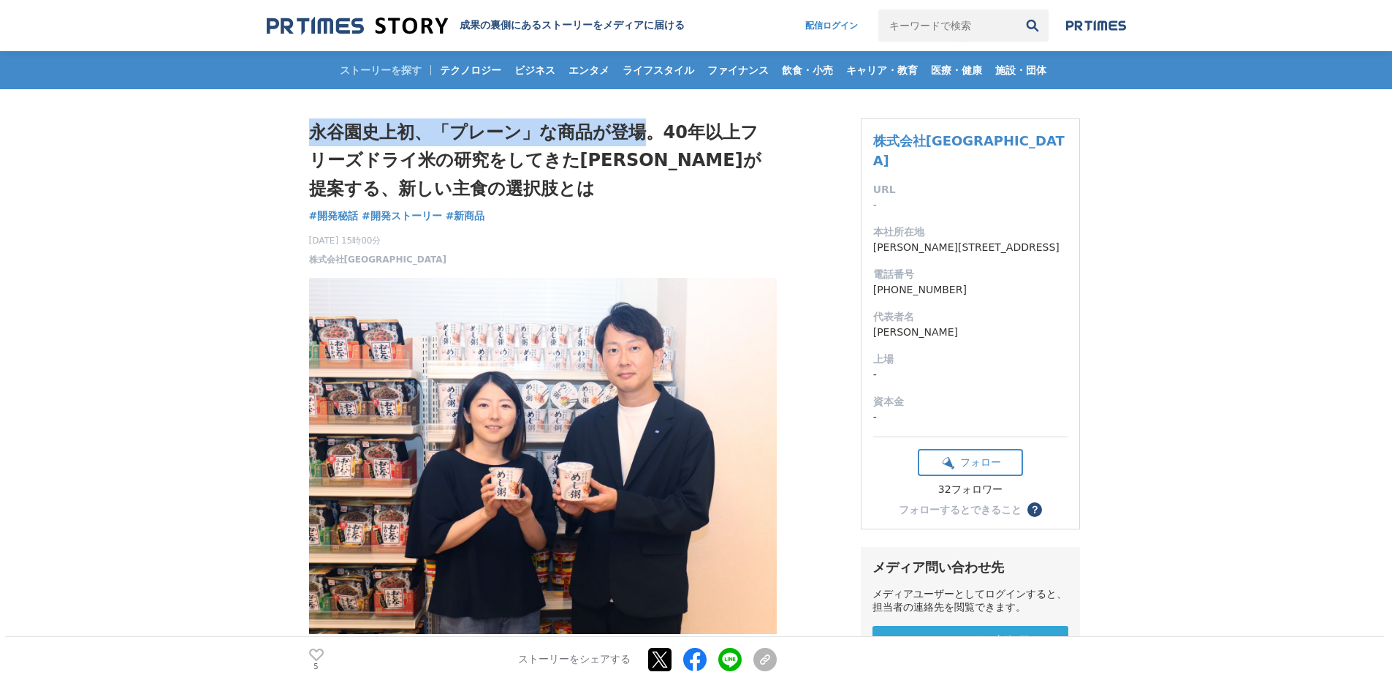
drag, startPoint x: 310, startPoint y: 130, endPoint x: 629, endPoint y: 134, distance: 318.7
click at [629, 134] on h1 "永谷園史上初、「プレーン」な商品が登場。40年以上フリーズドライ米の研究をしてきた[PERSON_NAME]が提案する、新しい主食の選択肢とは" at bounding box center [543, 160] width 468 height 84
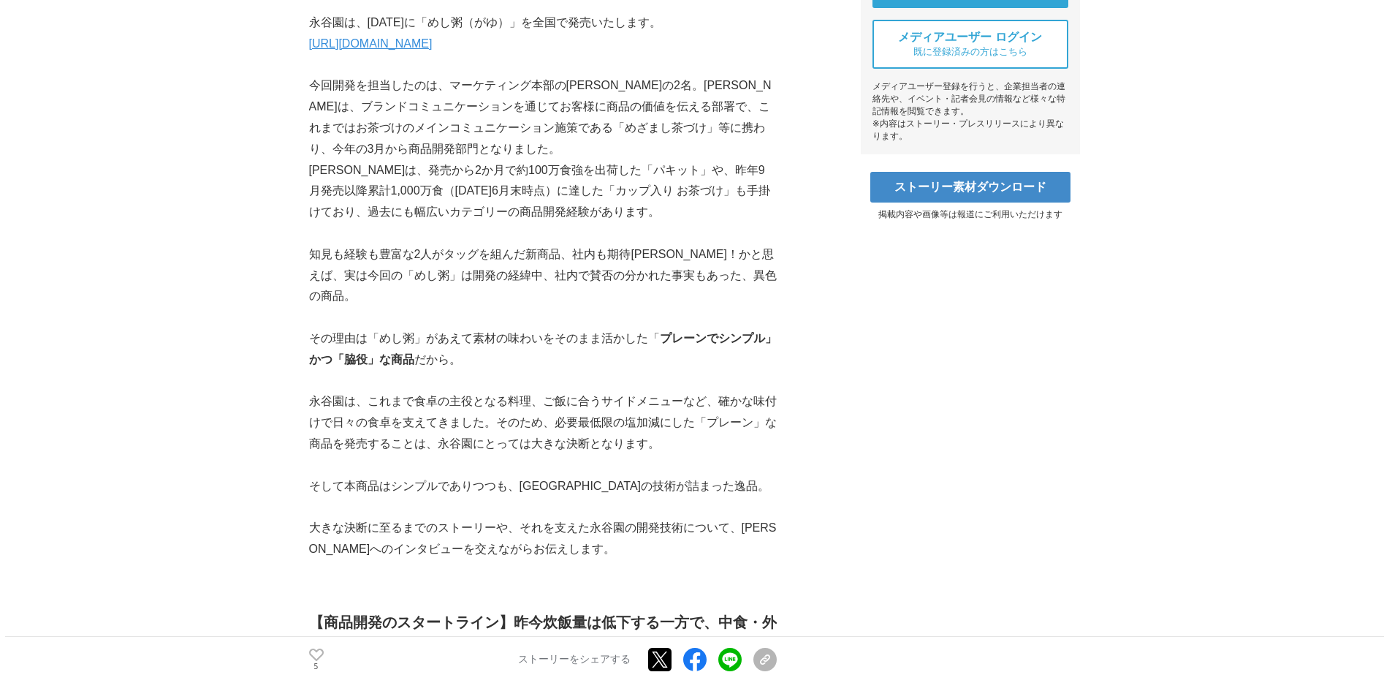
scroll to position [683, 0]
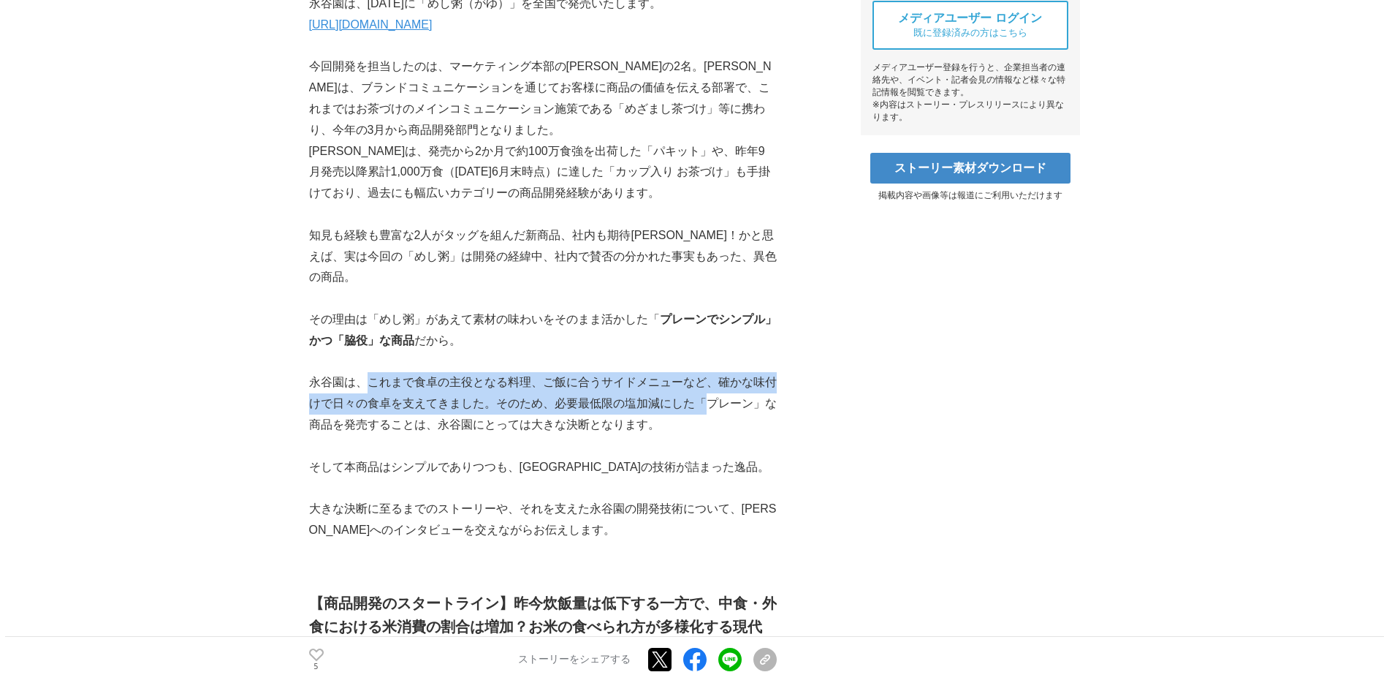
drag, startPoint x: 371, startPoint y: 362, endPoint x: 704, endPoint y: 376, distance: 333.6
click at [704, 376] on p "永谷園は、これまで食卓の主役となる料理、ご飯に合うサイドメニューなど、確かな味付けで日々の食卓を支えてきました。そのため、必要最低限の塩加減にした「プレーン」…" at bounding box center [543, 403] width 468 height 63
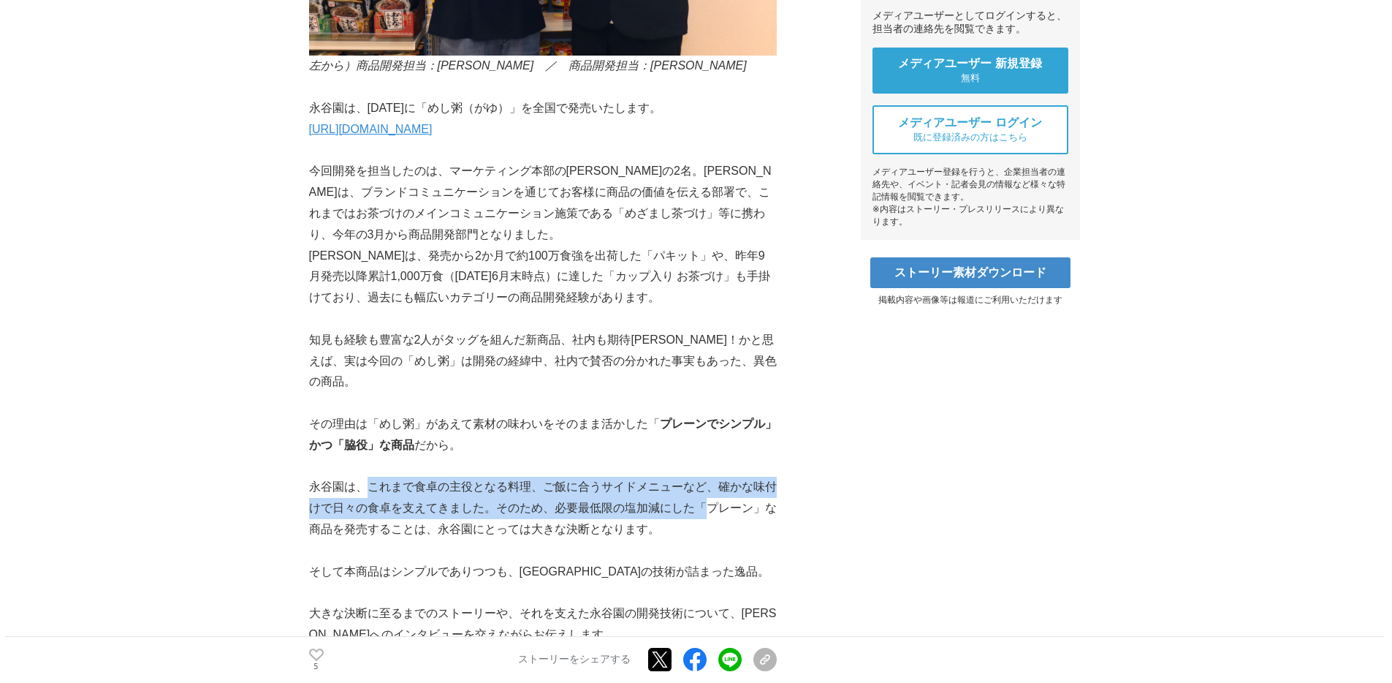
scroll to position [1056, 0]
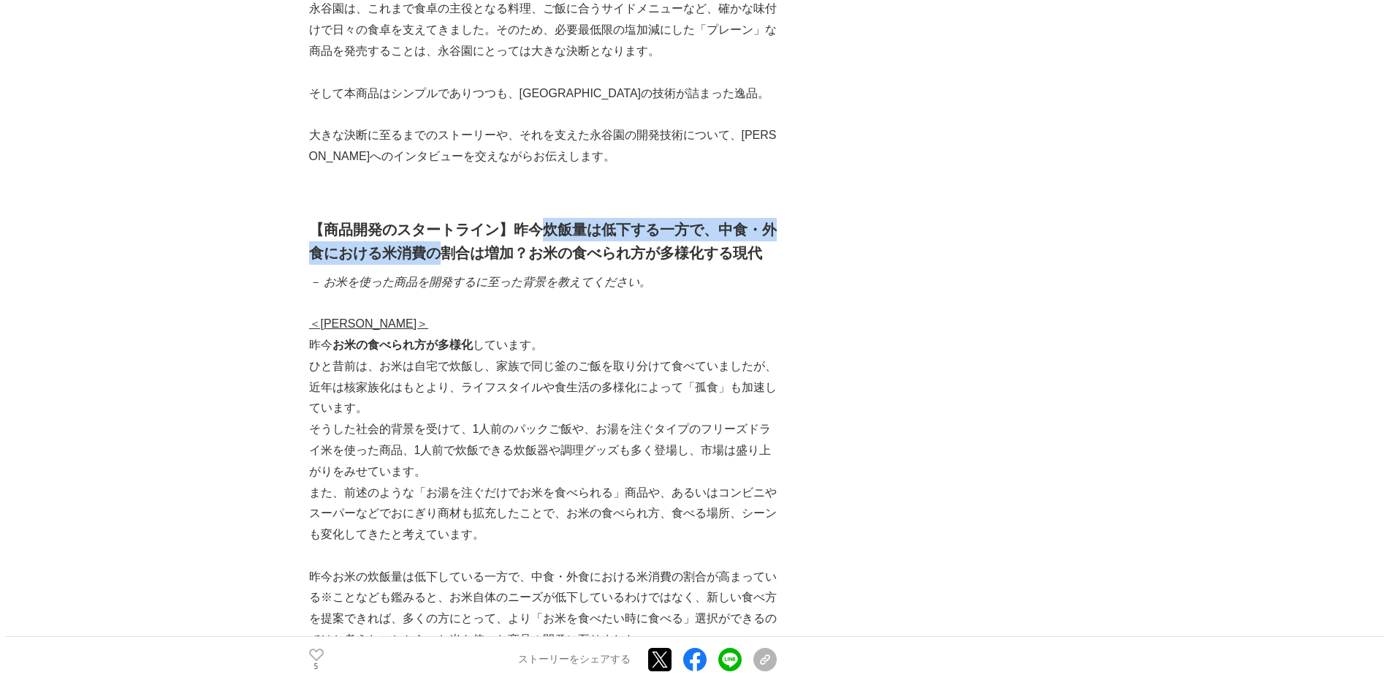
drag, startPoint x: 545, startPoint y: 207, endPoint x: 433, endPoint y: 224, distance: 113.2
click at [433, 224] on strong "【商品開発のスタートライン】昨今炊飯量は低下する一方で、中食・外食における米消費の割合は増加？お米の食べられ方が多様化する現代" at bounding box center [543, 240] width 468 height 39
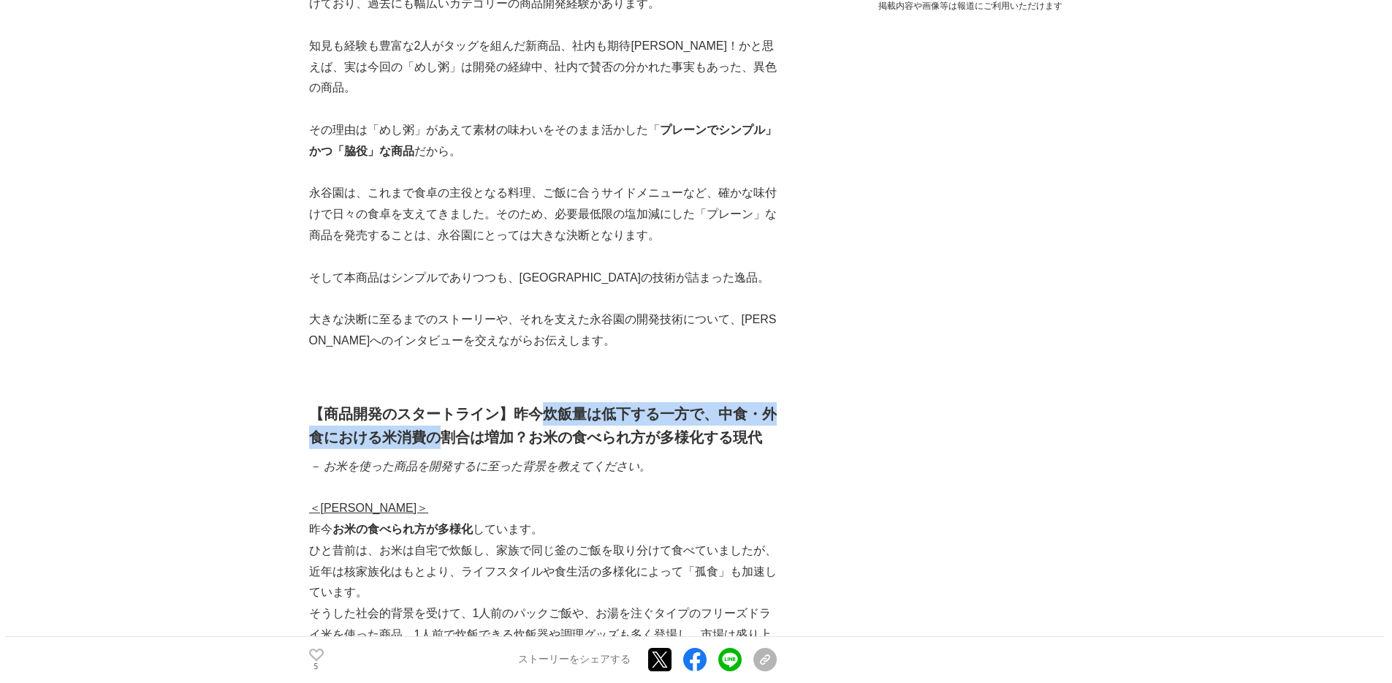
scroll to position [881, 0]
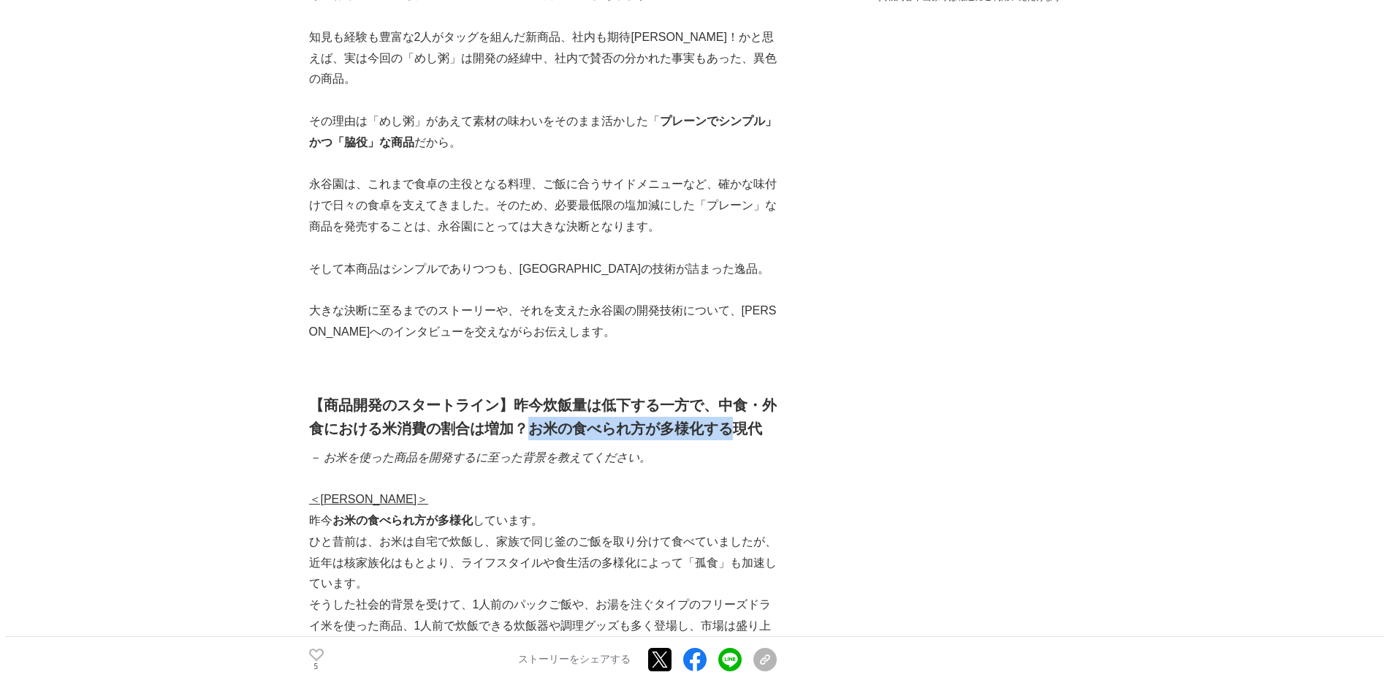
drag, startPoint x: 531, startPoint y: 411, endPoint x: 732, endPoint y: 406, distance: 201.8
click at [732, 406] on strong "【商品開発のスタートライン】昨今炊飯量は低下する一方で、中食・外食における米消費の割合は増加？お米の食べられ方が多様化する現代" at bounding box center [543, 416] width 468 height 39
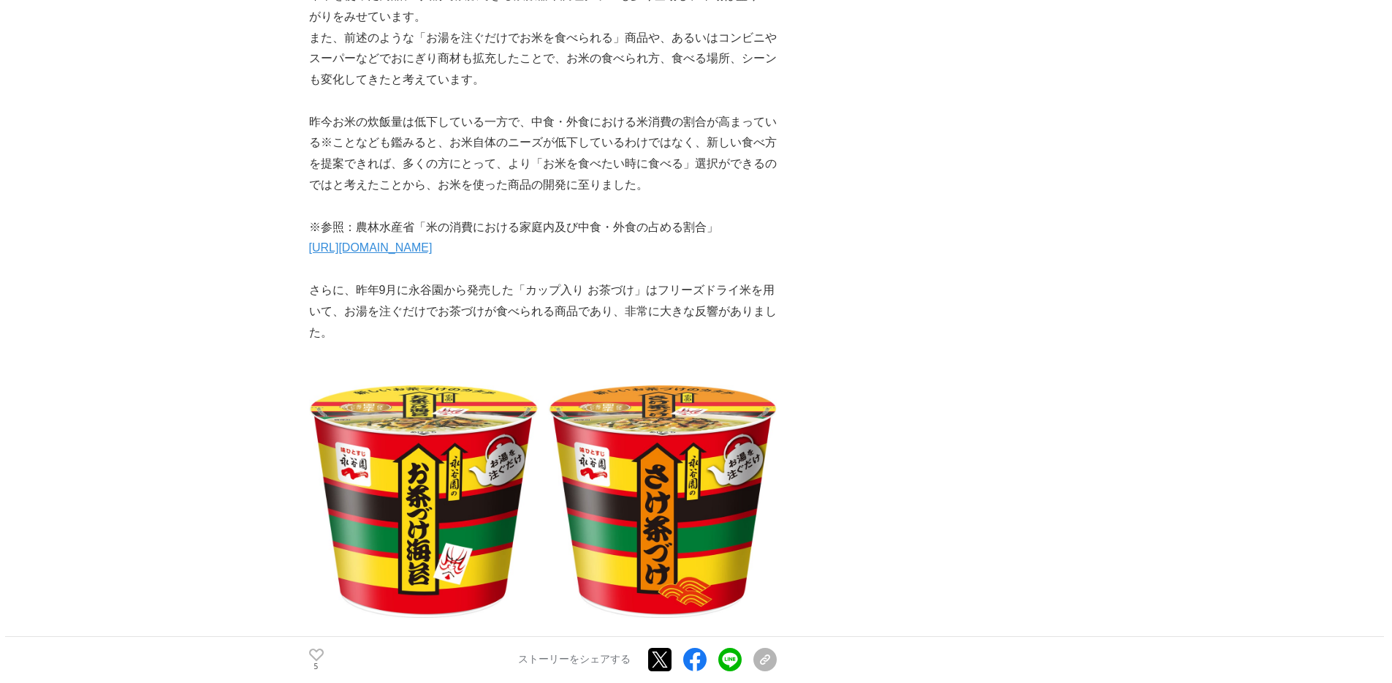
scroll to position [1710, 0]
